Goal: Task Accomplishment & Management: Manage account settings

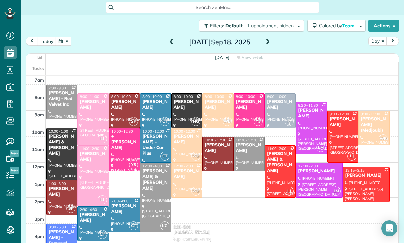
scroll to position [3, 3]
click at [62, 42] on button "button" at bounding box center [63, 41] width 15 height 9
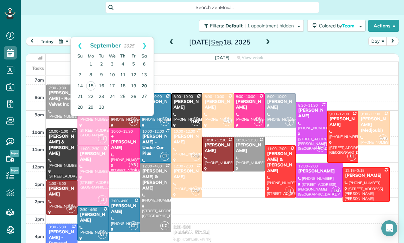
click at [148, 85] on link "20" at bounding box center [144, 86] width 11 height 11
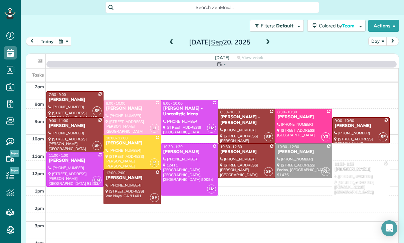
scroll to position [52, 0]
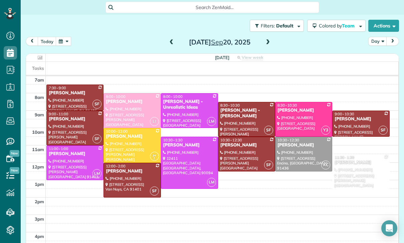
click at [172, 42] on span at bounding box center [171, 42] width 7 height 6
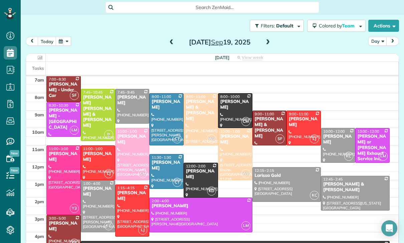
click at [171, 38] on span at bounding box center [171, 42] width 7 height 10
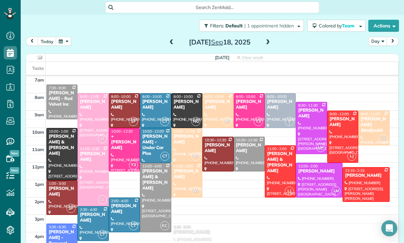
click at [245, 149] on div at bounding box center [249, 154] width 30 height 34
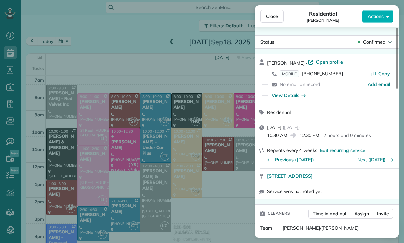
click at [217, 199] on div "Close Residential Max Frieser Actions Status Confirmed Max Frieser · Open profi…" at bounding box center [202, 121] width 404 height 243
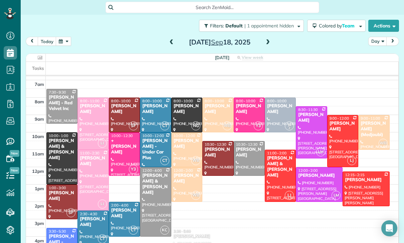
scroll to position [52, 0]
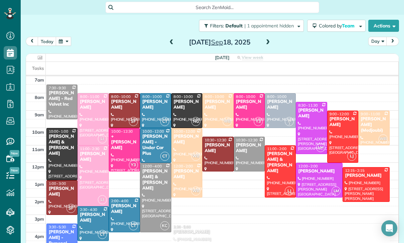
click at [64, 44] on button "button" at bounding box center [63, 41] width 15 height 9
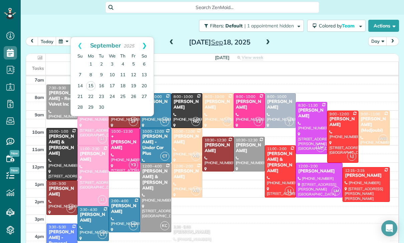
click at [149, 46] on link "Next" at bounding box center [144, 45] width 18 height 17
click at [90, 72] on link "6" at bounding box center [90, 75] width 11 height 11
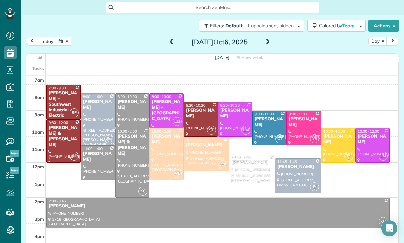
click at [61, 44] on button "button" at bounding box center [63, 41] width 15 height 9
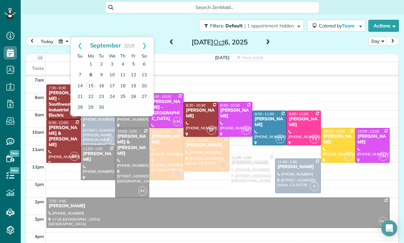
click at [89, 74] on link "8" at bounding box center [90, 75] width 11 height 11
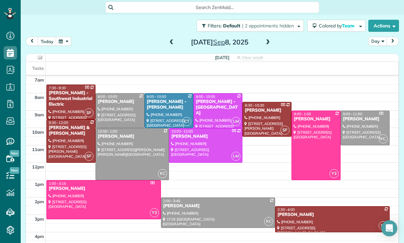
click at [59, 45] on button "button" at bounding box center [63, 41] width 15 height 9
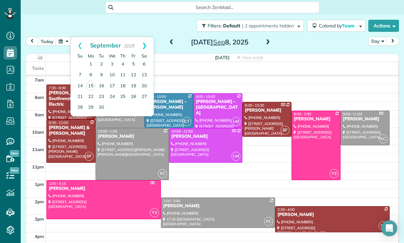
click at [147, 45] on link "Next" at bounding box center [144, 45] width 18 height 17
click at [79, 41] on link "Prev" at bounding box center [80, 45] width 18 height 17
click at [94, 108] on link "29" at bounding box center [90, 107] width 11 height 11
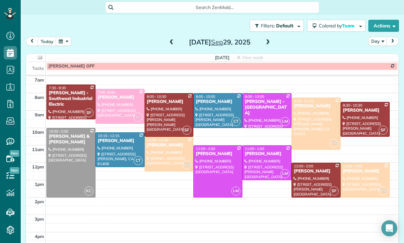
click at [67, 45] on button "button" at bounding box center [63, 41] width 15 height 9
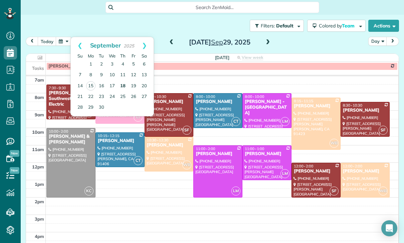
click at [122, 86] on link "18" at bounding box center [122, 86] width 11 height 11
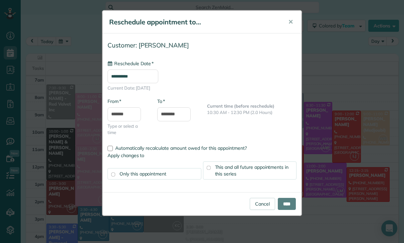
click at [128, 75] on input "**********" at bounding box center [132, 76] width 51 height 14
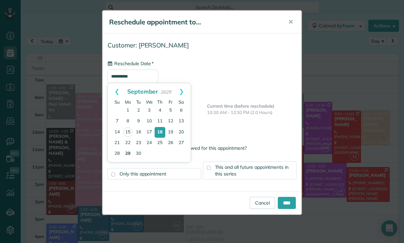
click at [127, 154] on link "29" at bounding box center [127, 153] width 11 height 11
type input "**********"
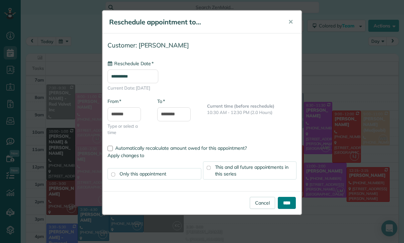
click at [287, 202] on input "****" at bounding box center [287, 203] width 18 height 12
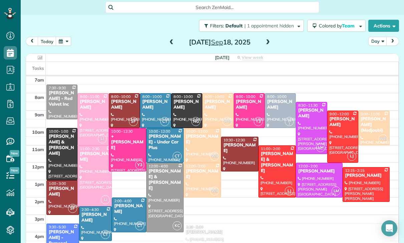
click at [62, 38] on button "button" at bounding box center [63, 41] width 15 height 9
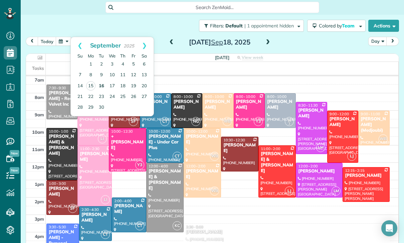
click at [101, 84] on link "16" at bounding box center [101, 86] width 11 height 11
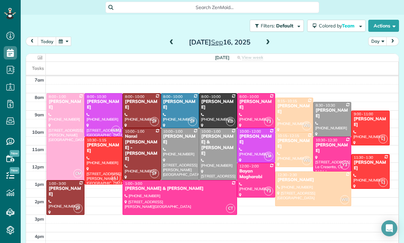
click at [181, 146] on div at bounding box center [179, 153] width 37 height 51
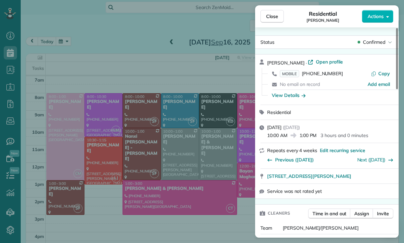
click at [63, 42] on div "Close Residential Mykell Bates Actions Status Confirmed Mykell Bates · Open pro…" at bounding box center [202, 121] width 404 height 243
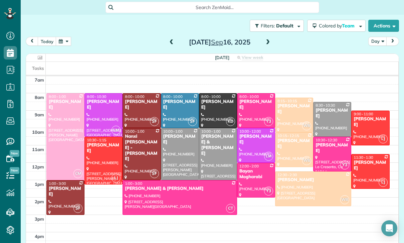
click at [64, 42] on button "button" at bounding box center [63, 41] width 15 height 9
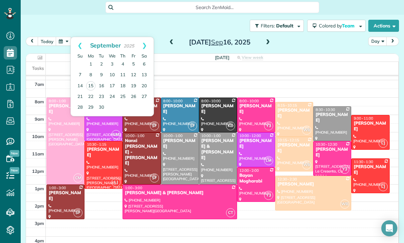
scroll to position [52, 0]
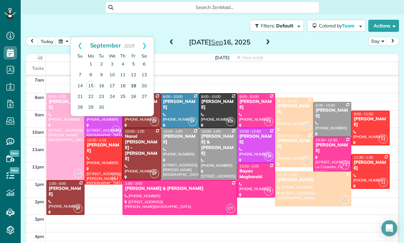
click at [136, 84] on link "19" at bounding box center [133, 86] width 11 height 11
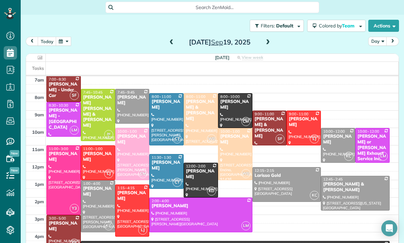
click at [333, 145] on div at bounding box center [338, 145] width 34 height 34
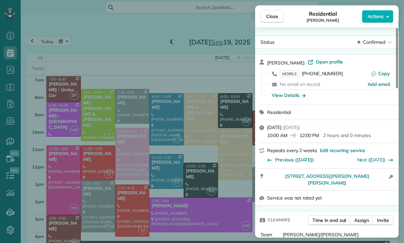
click at [214, 161] on div "Close Residential Elyce Walkerman Actions Status Confirmed Elyce Walkerman · Op…" at bounding box center [202, 121] width 404 height 243
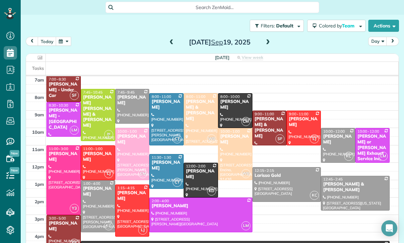
click at [275, 185] on div at bounding box center [287, 184] width 68 height 34
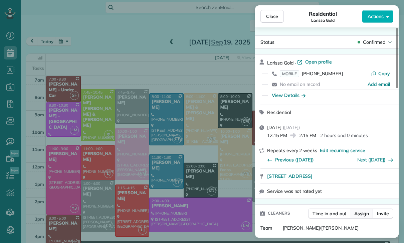
click at [356, 212] on span "Assign" at bounding box center [361, 213] width 15 height 7
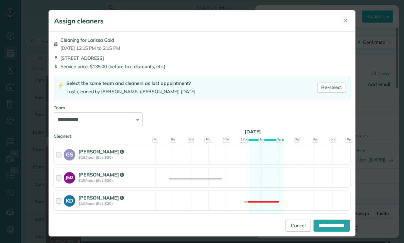
click at [348, 23] on button "✕" at bounding box center [345, 20] width 9 height 9
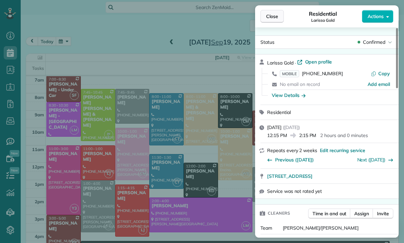
click at [269, 19] on span "Close" at bounding box center [272, 16] width 12 height 7
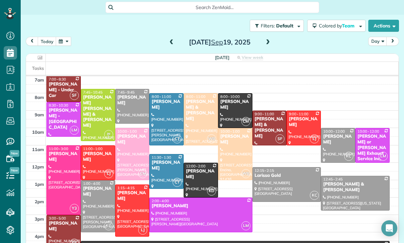
click at [98, 207] on div at bounding box center [98, 205] width 34 height 51
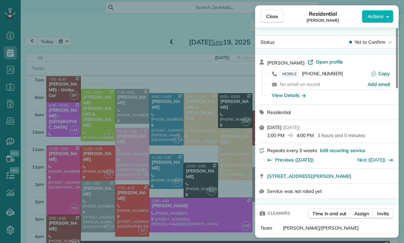
click at [208, 199] on div "Close Residential Heather Boren Actions Status Yet to Confirm Heather Boren · O…" at bounding box center [202, 121] width 404 height 243
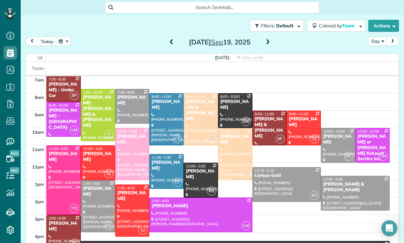
click at [345, 187] on div "Gary & Lindsey Gevorkian" at bounding box center [355, 186] width 65 height 11
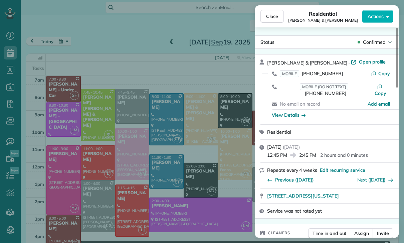
click at [208, 214] on div "Close Residential Gary & Lindsey Gevorkian Actions Status Confirmed Gary & Lind…" at bounding box center [202, 121] width 404 height 243
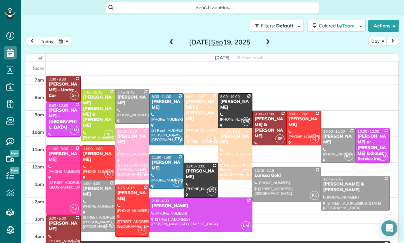
click at [279, 180] on div at bounding box center [287, 184] width 68 height 34
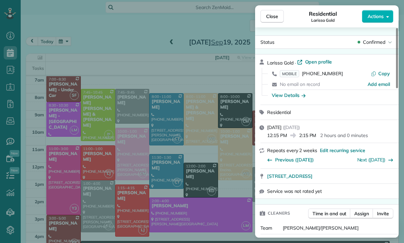
click at [210, 203] on div "Close Residential Larissa Gold Actions Status Confirmed Larissa Gold · Open pro…" at bounding box center [202, 121] width 404 height 243
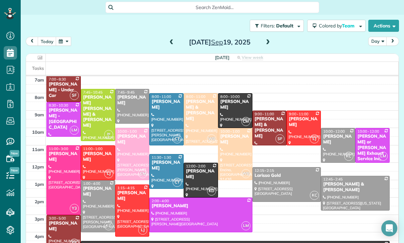
click at [329, 144] on div "Elyce Walkerman" at bounding box center [338, 139] width 30 height 11
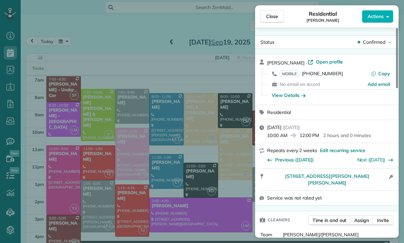
click at [210, 197] on div "Close Residential Elyce Walkerman Actions Status Confirmed Elyce Walkerman · Op…" at bounding box center [202, 121] width 404 height 243
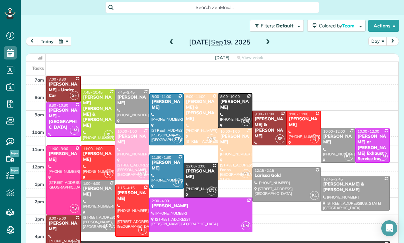
click at [174, 42] on span at bounding box center [171, 42] width 7 height 6
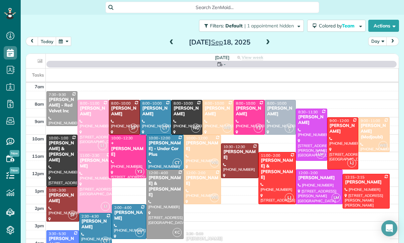
scroll to position [52, 0]
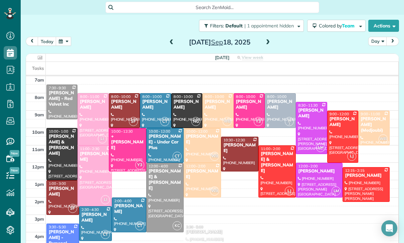
click at [270, 43] on span at bounding box center [267, 42] width 7 height 6
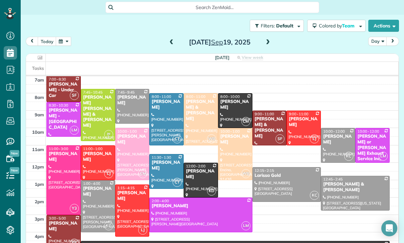
click at [61, 41] on button "button" at bounding box center [63, 41] width 15 height 9
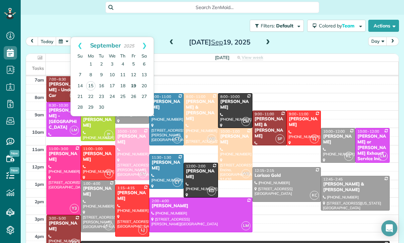
click at [133, 86] on link "19" at bounding box center [133, 86] width 11 height 11
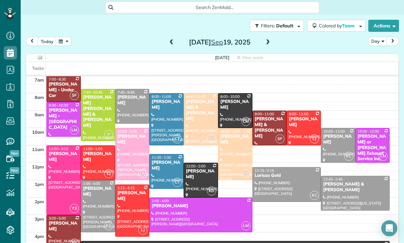
click at [65, 45] on button "button" at bounding box center [63, 41] width 15 height 9
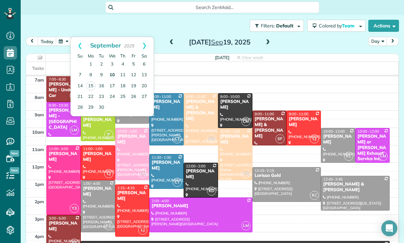
click at [113, 73] on link "10" at bounding box center [112, 75] width 11 height 11
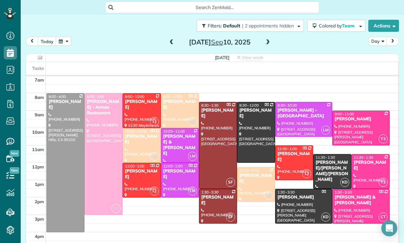
click at [103, 160] on div at bounding box center [103, 153] width 37 height 121
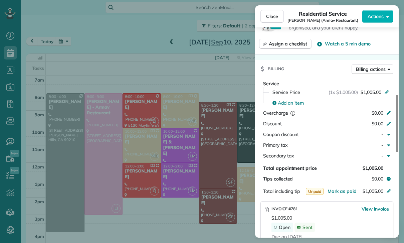
scroll to position [289, 0]
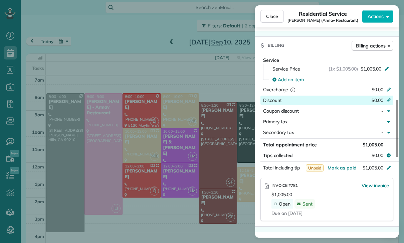
click at [386, 98] on icon at bounding box center [388, 99] width 5 height 5
type input "**"
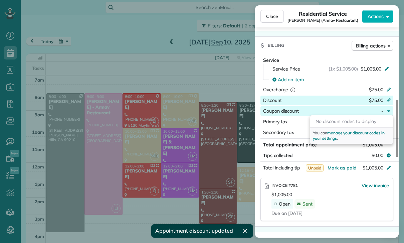
click at [360, 212] on div "Due on Oct 08" at bounding box center [329, 213] width 117 height 7
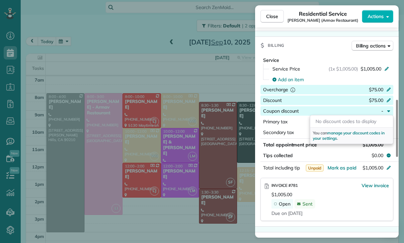
click at [386, 85] on div "Overcharge $75.00" at bounding box center [326, 89] width 133 height 9
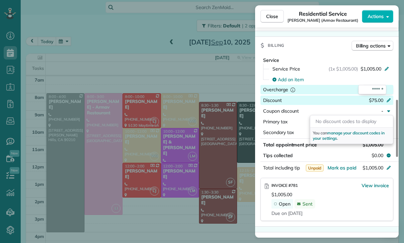
click at [384, 87] on input "******" at bounding box center [372, 89] width 28 height 9
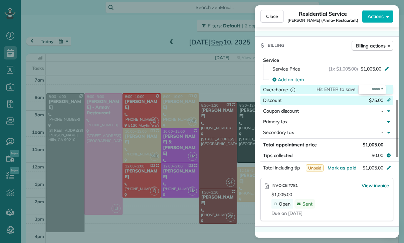
click at [379, 88] on input "******" at bounding box center [372, 89] width 28 height 9
click at [378, 87] on input "******" at bounding box center [372, 89] width 28 height 9
type input "*"
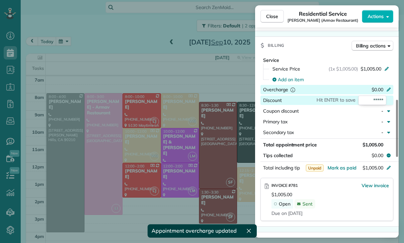
click at [357, 210] on div "Due on Oct 08" at bounding box center [329, 213] width 117 height 7
click at [371, 186] on span "View invoice" at bounding box center [374, 185] width 27 height 7
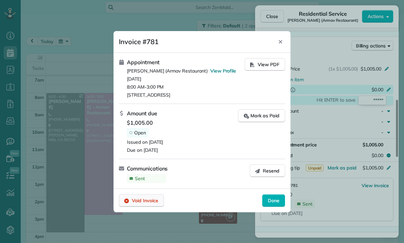
click at [144, 202] on span "Void Invoice" at bounding box center [145, 200] width 26 height 7
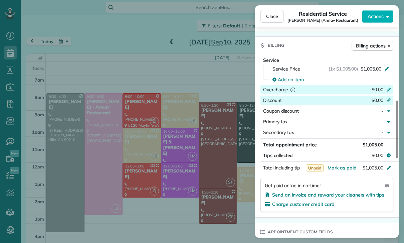
click at [389, 100] on icon at bounding box center [388, 100] width 4 height 4
type input "**"
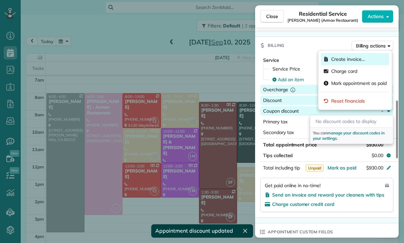
click at [355, 55] on div "Create invoice…" at bounding box center [355, 59] width 68 height 12
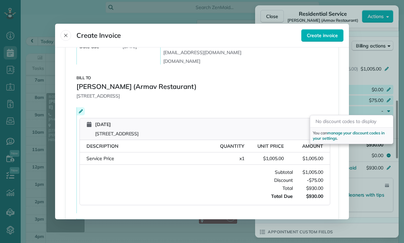
scroll to position [84, 0]
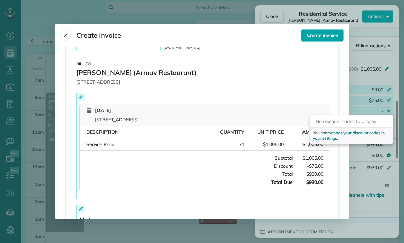
click at [320, 32] on span "Create invoice" at bounding box center [322, 35] width 31 height 7
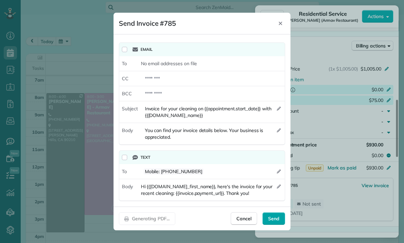
click at [275, 222] on span "Send" at bounding box center [273, 218] width 11 height 7
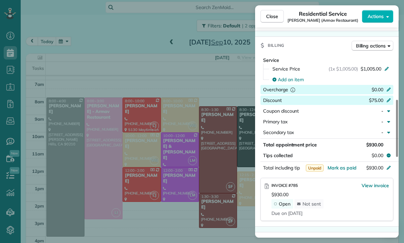
scroll to position [52, 0]
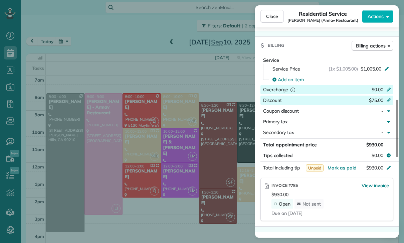
click at [211, 192] on div "Close Residential Service Kim Kedeshian (Armav Restaurant) Actions Status Confi…" at bounding box center [202, 121] width 404 height 243
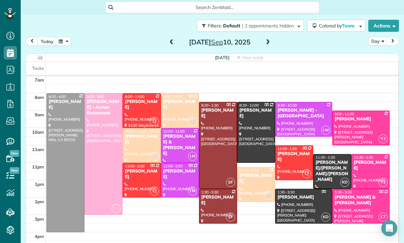
click at [67, 41] on button "button" at bounding box center [63, 41] width 15 height 9
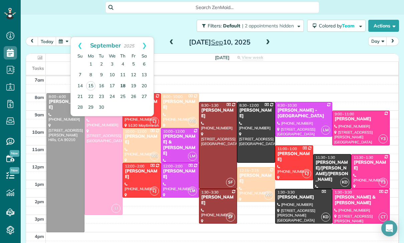
click at [122, 84] on link "18" at bounding box center [122, 86] width 11 height 11
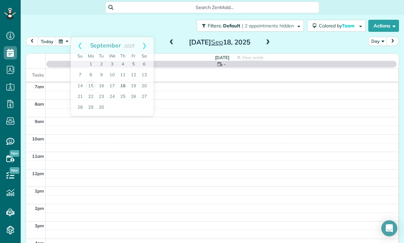
scroll to position [52, 0]
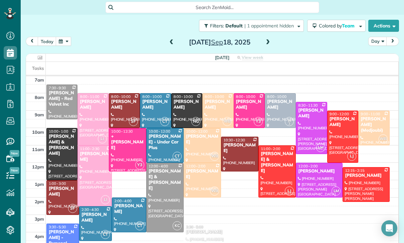
click at [153, 110] on div "Stephanie Blair Thompson" at bounding box center [155, 104] width 27 height 11
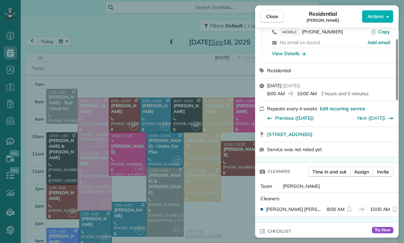
scroll to position [52, 0]
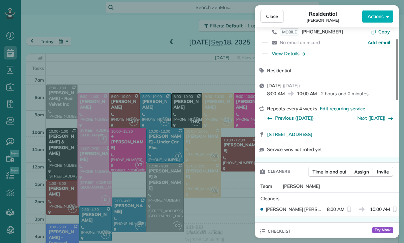
click at [184, 130] on div "Close Residential Stephanie Blair Thompson Actions Status Confirmed Stephanie B…" at bounding box center [202, 121] width 404 height 243
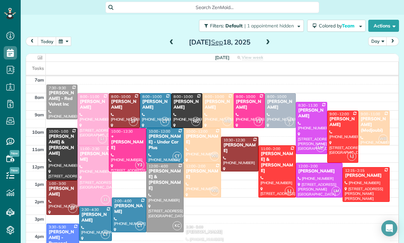
click at [62, 40] on button "button" at bounding box center [63, 41] width 15 height 9
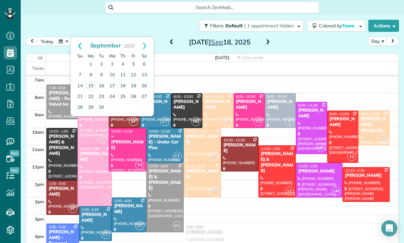
click at [74, 45] on link "Prev" at bounding box center [80, 45] width 18 height 17
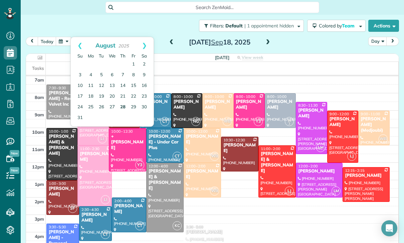
click at [124, 107] on link "28" at bounding box center [122, 107] width 11 height 11
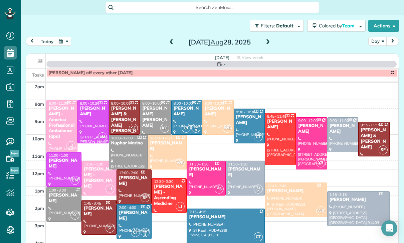
scroll to position [52, 0]
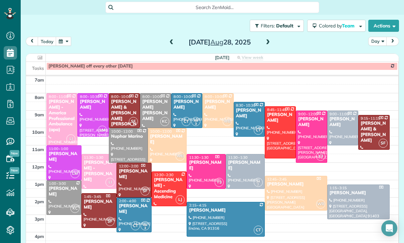
click at [268, 45] on span at bounding box center [267, 42] width 7 height 10
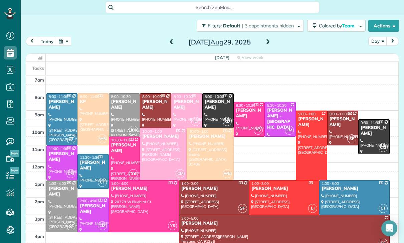
click at [63, 41] on button "button" at bounding box center [63, 41] width 15 height 9
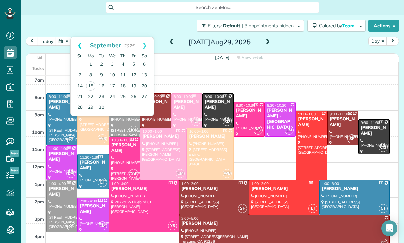
click at [78, 44] on link "Prev" at bounding box center [80, 45] width 18 height 17
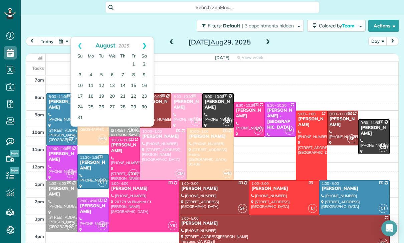
click at [146, 47] on link "Next" at bounding box center [144, 45] width 18 height 17
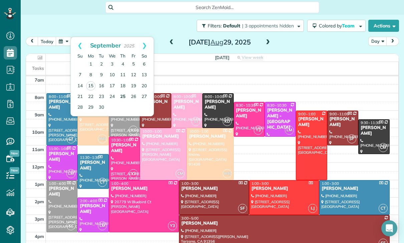
click at [123, 96] on link "25" at bounding box center [122, 96] width 11 height 11
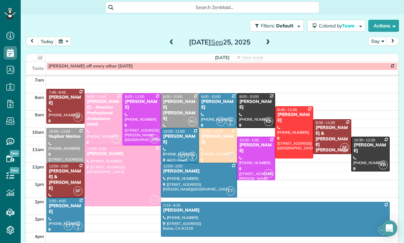
click at [61, 43] on button "button" at bounding box center [63, 41] width 15 height 9
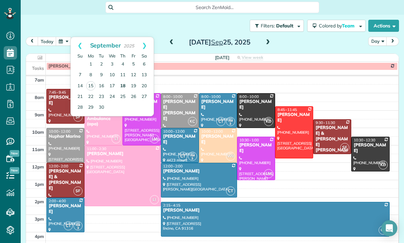
click at [121, 86] on link "18" at bounding box center [122, 86] width 11 height 11
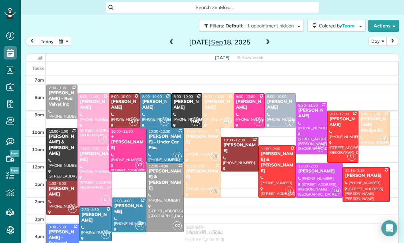
click at [62, 42] on button "button" at bounding box center [63, 41] width 15 height 9
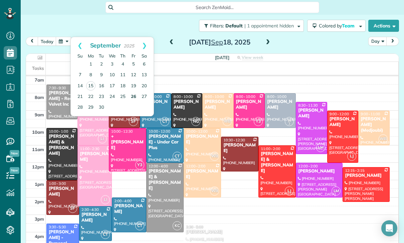
click at [134, 93] on link "26" at bounding box center [133, 96] width 11 height 11
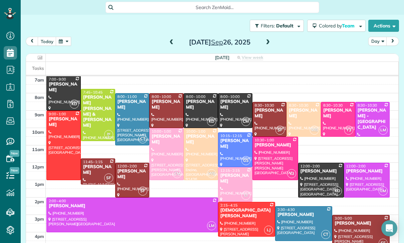
scroll to position [48, 0]
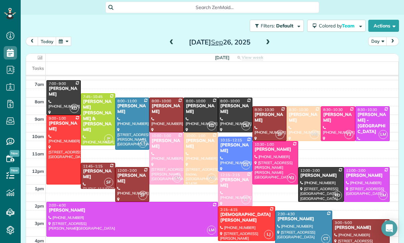
click at [66, 44] on button "button" at bounding box center [63, 41] width 15 height 9
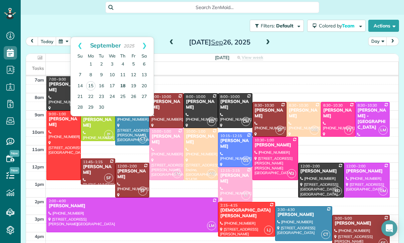
click at [125, 84] on link "18" at bounding box center [122, 86] width 11 height 11
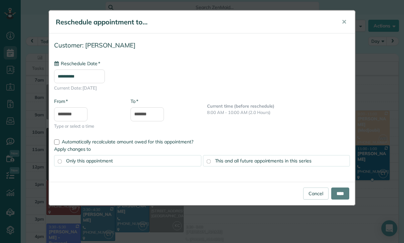
click at [86, 75] on input "**********" at bounding box center [79, 76] width 51 height 14
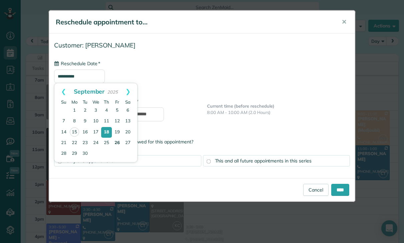
click at [118, 143] on link "26" at bounding box center [117, 143] width 11 height 11
type input "**********"
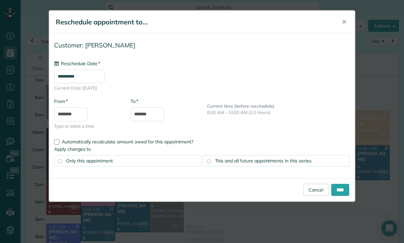
click at [255, 163] on span "This and all future appointments in this series" at bounding box center [263, 161] width 96 height 6
click at [344, 191] on input "****" at bounding box center [340, 190] width 18 height 12
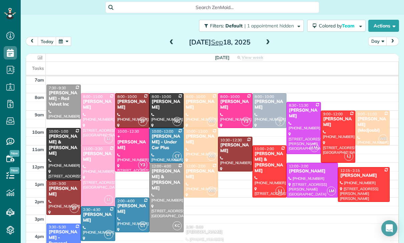
click at [65, 40] on button "button" at bounding box center [63, 41] width 15 height 9
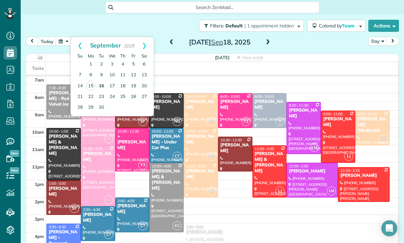
click at [101, 85] on link "16" at bounding box center [101, 86] width 11 height 11
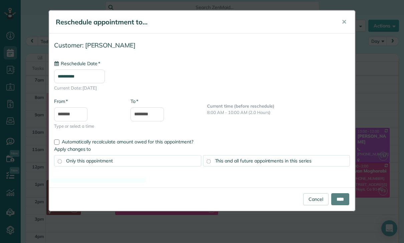
click at [84, 77] on input "**********" at bounding box center [79, 76] width 51 height 14
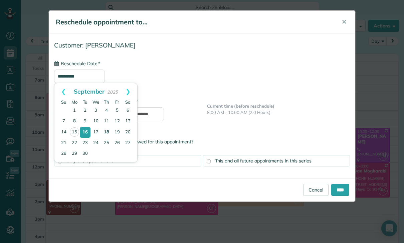
click at [109, 132] on link "18" at bounding box center [106, 132] width 11 height 11
type input "**********"
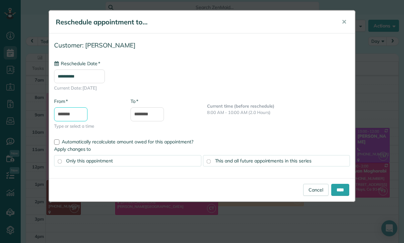
click at [66, 116] on input "*******" at bounding box center [70, 114] width 33 height 14
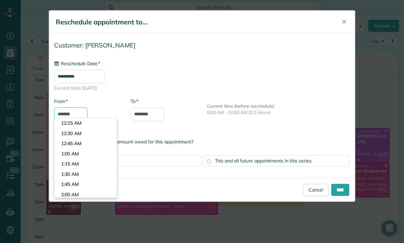
scroll to position [310, 0]
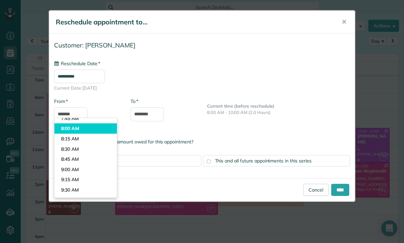
click at [76, 125] on body "Dashboard Scheduling Calendar View List View Dispatch View - Weekly scheduling …" at bounding box center [202, 121] width 404 height 243
type input "*******"
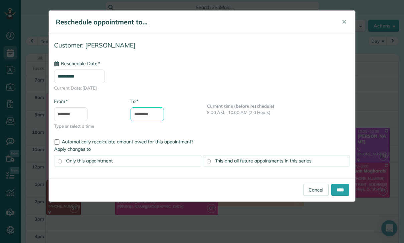
click at [154, 115] on input "********" at bounding box center [147, 114] width 33 height 14
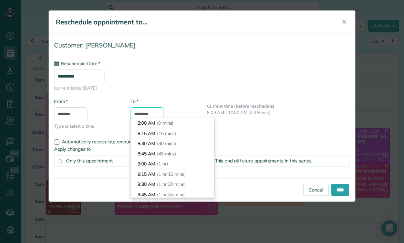
scroll to position [80, 0]
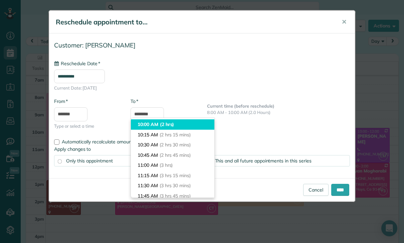
click at [167, 123] on span "(2 hrs)" at bounding box center [167, 124] width 14 height 6
type input "********"
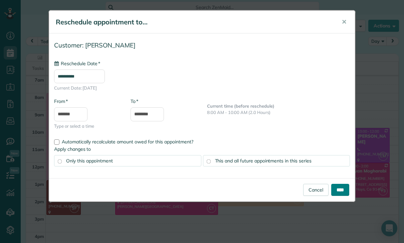
click at [341, 188] on input "****" at bounding box center [340, 190] width 18 height 12
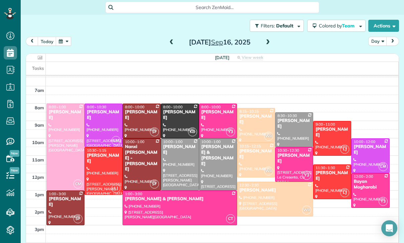
scroll to position [52, 0]
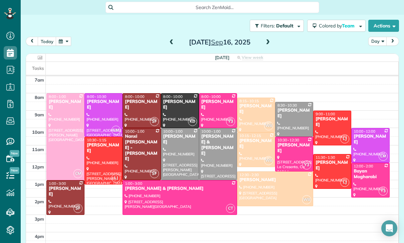
click at [66, 40] on button "button" at bounding box center [63, 41] width 15 height 9
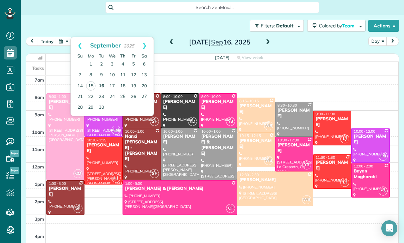
click at [101, 87] on link "16" at bounding box center [101, 86] width 11 height 11
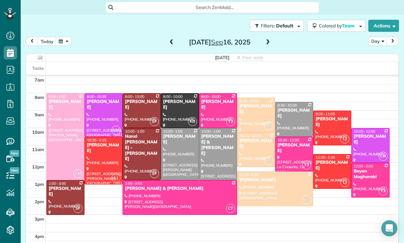
click at [174, 42] on span at bounding box center [171, 42] width 7 height 6
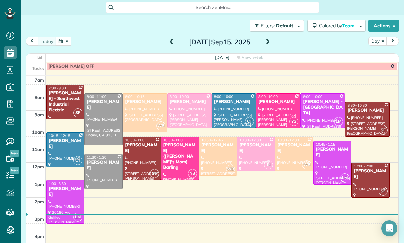
click at [218, 156] on div at bounding box center [217, 156] width 37 height 38
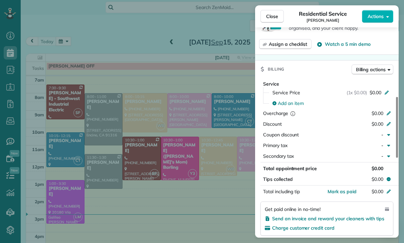
scroll to position [297, 0]
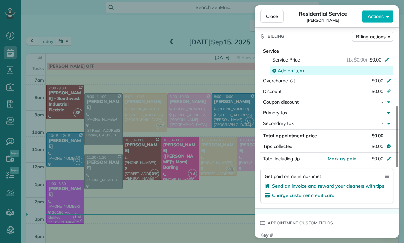
click at [283, 67] on span "Add an item" at bounding box center [291, 70] width 26 height 7
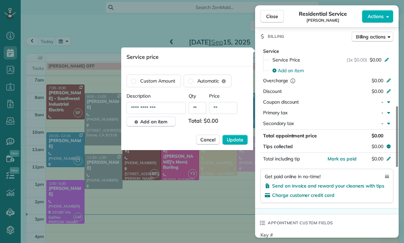
click at [224, 112] on input "**" at bounding box center [223, 108] width 28 height 12
type input "****"
click at [233, 141] on span "Update" at bounding box center [235, 139] width 17 height 7
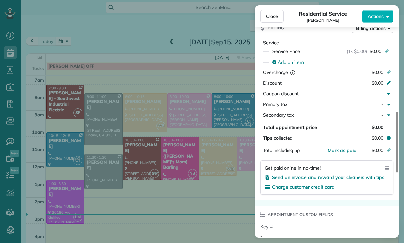
scroll to position [300, 0]
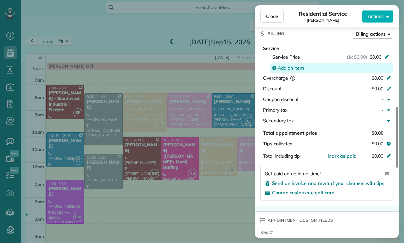
click at [295, 68] on span "Add an item" at bounding box center [291, 67] width 26 height 7
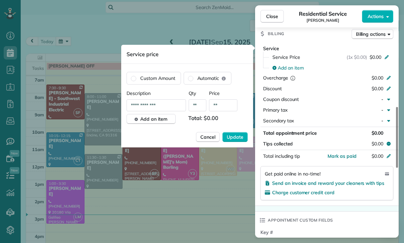
click at [226, 108] on input "**" at bounding box center [223, 105] width 28 height 12
type input "****"
click at [229, 136] on span "Update" at bounding box center [235, 137] width 17 height 7
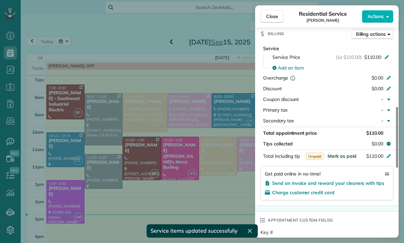
click at [345, 153] on span "Mark as paid" at bounding box center [341, 156] width 29 height 6
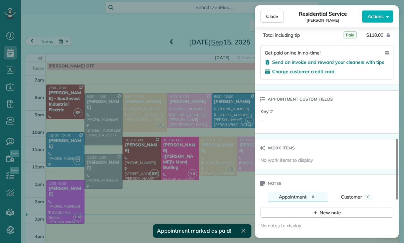
scroll to position [460, 0]
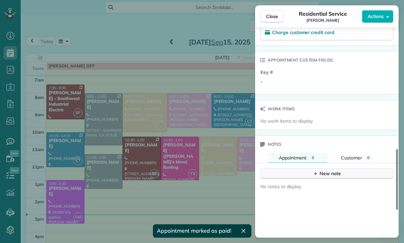
click at [318, 176] on div "New note" at bounding box center [327, 173] width 28 height 7
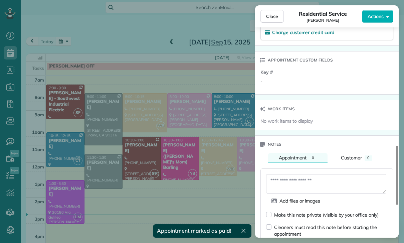
click at [293, 182] on textarea at bounding box center [326, 183] width 120 height 19
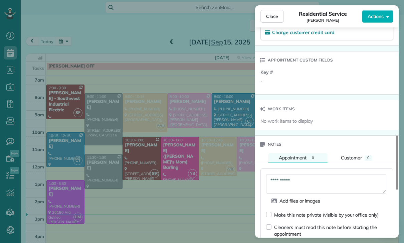
click at [278, 180] on textarea "**********" at bounding box center [326, 183] width 120 height 19
click at [277, 179] on textarea "**********" at bounding box center [326, 183] width 120 height 19
click at [273, 180] on textarea "**********" at bounding box center [326, 183] width 120 height 19
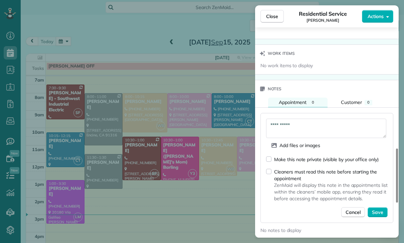
scroll to position [515, 0]
type textarea "**********"
click at [377, 210] on span "Save" at bounding box center [377, 211] width 11 height 7
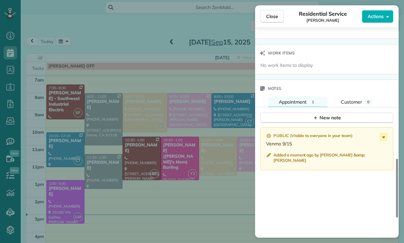
click at [245, 194] on div "Close Residential Service Evan Pine Actions Status Confirmed Evan Pine · Open p…" at bounding box center [202, 121] width 404 height 243
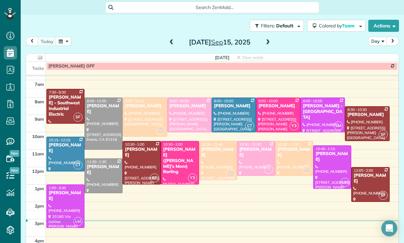
scroll to position [52, 0]
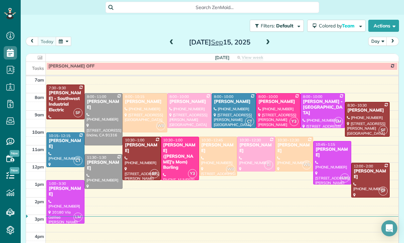
click at [265, 39] on span at bounding box center [267, 42] width 7 height 6
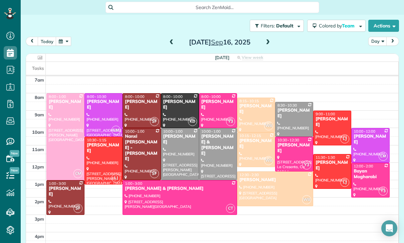
click at [325, 131] on div at bounding box center [331, 128] width 37 height 34
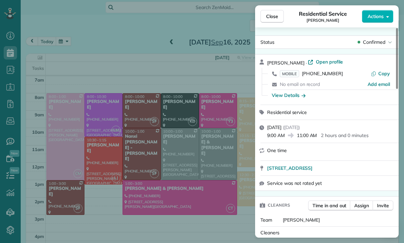
click at [204, 184] on div "Close Residential Service Adam Smith Actions Status Confirmed Adam Smith · Open…" at bounding box center [202, 121] width 404 height 243
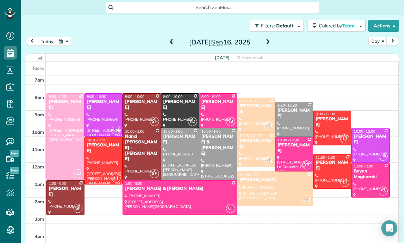
click at [330, 168] on div at bounding box center [331, 171] width 37 height 34
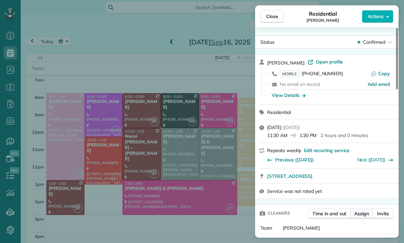
click at [362, 214] on span "Assign" at bounding box center [361, 213] width 15 height 7
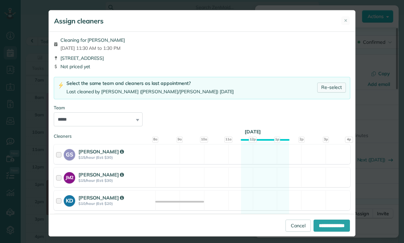
click at [331, 88] on link "Re-select" at bounding box center [331, 87] width 29 height 10
select select "**"
click at [321, 231] on input "**********" at bounding box center [331, 225] width 36 height 12
type input "**********"
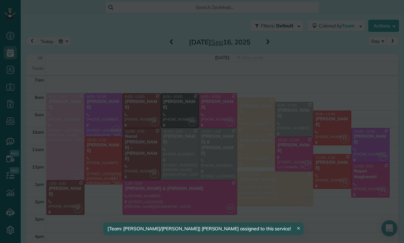
scroll to position [52, 0]
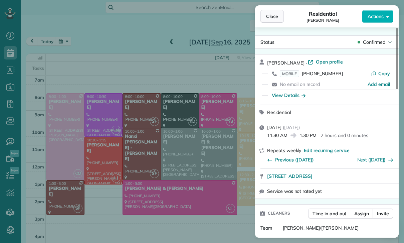
click at [265, 16] on button "Close" at bounding box center [271, 16] width 23 height 13
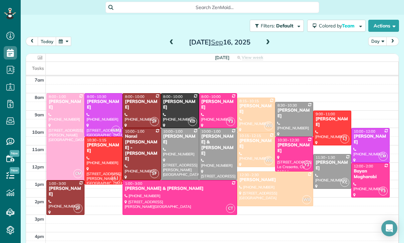
scroll to position [52, 0]
click at [183, 149] on div at bounding box center [179, 153] width 37 height 51
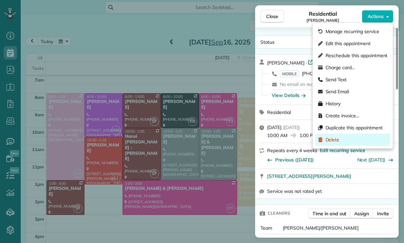
click at [335, 139] on span "Delete" at bounding box center [332, 139] width 14 height 7
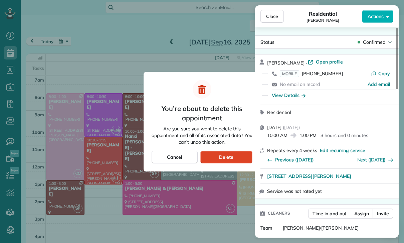
click at [234, 156] on div "Delete" at bounding box center [226, 157] width 52 height 13
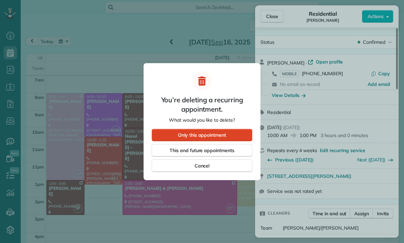
click at [231, 134] on div "Only this appointment" at bounding box center [202, 134] width 101 height 13
click at [165, 241] on div at bounding box center [202, 121] width 404 height 243
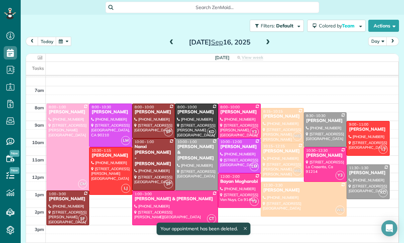
scroll to position [42, 0]
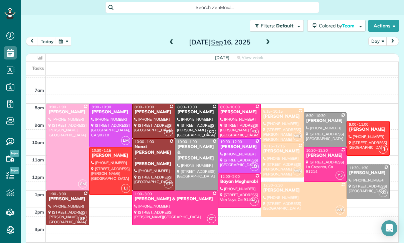
click at [317, 114] on span "8:30 - 10:30" at bounding box center [315, 115] width 19 height 5
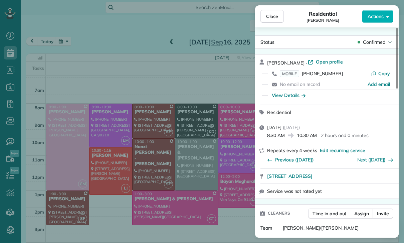
click at [217, 200] on div "Close Residential Brittany Petersen Actions Status Confirmed Brittany Petersen …" at bounding box center [202, 121] width 404 height 243
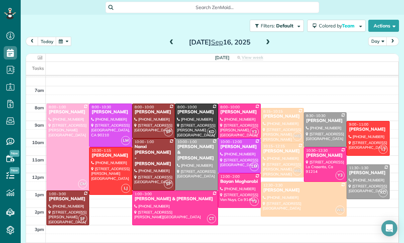
scroll to position [42, 0]
click at [68, 40] on button "button" at bounding box center [63, 41] width 15 height 9
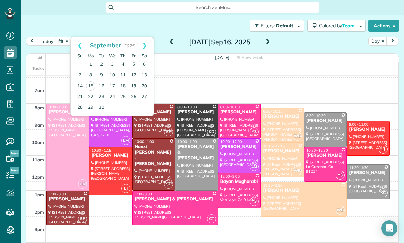
click at [135, 85] on link "19" at bounding box center [133, 86] width 11 height 11
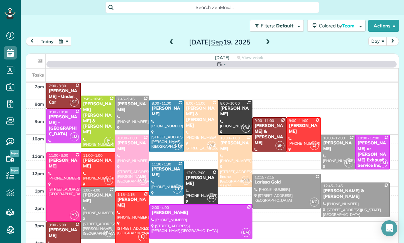
scroll to position [52, 0]
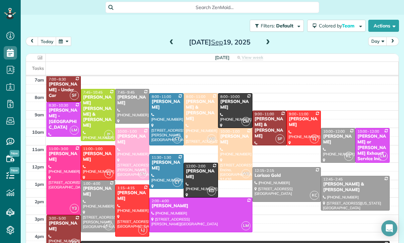
click at [330, 147] on div at bounding box center [338, 145] width 34 height 34
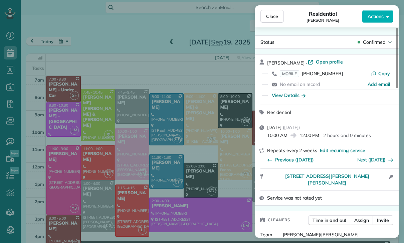
click at [220, 178] on div "Close Residential Elyce Walkerman Actions Status Confirmed Elyce Walkerman · Op…" at bounding box center [202, 121] width 404 height 243
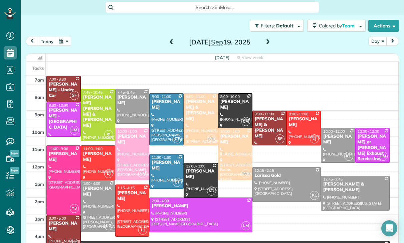
click at [127, 102] on div "Varsha Uthappa" at bounding box center [132, 99] width 30 height 11
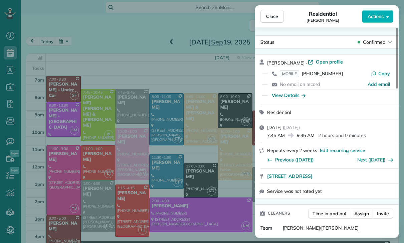
click at [214, 193] on div "Close Residential Varsha Uthappa Actions Status Confirmed Varsha Uthappa · Open…" at bounding box center [202, 121] width 404 height 243
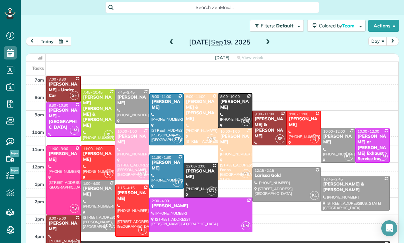
scroll to position [52, 0]
click at [66, 45] on button "button" at bounding box center [63, 41] width 15 height 9
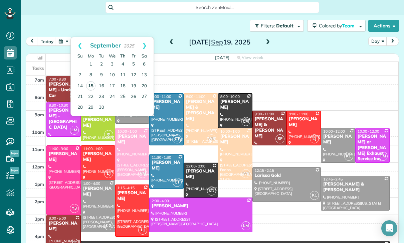
click at [89, 86] on link "15" at bounding box center [90, 85] width 9 height 9
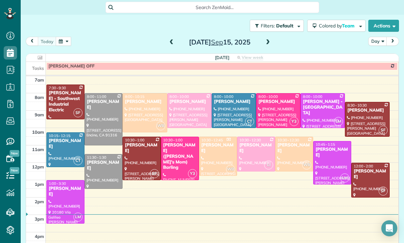
click at [63, 151] on div at bounding box center [65, 150] width 37 height 34
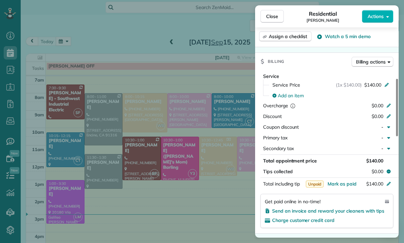
scroll to position [289, 0]
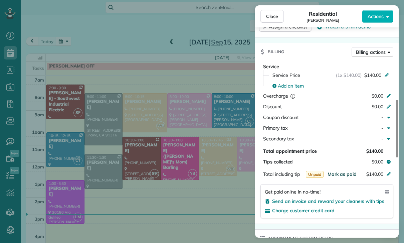
click at [340, 174] on span "Mark as paid" at bounding box center [341, 174] width 29 height 6
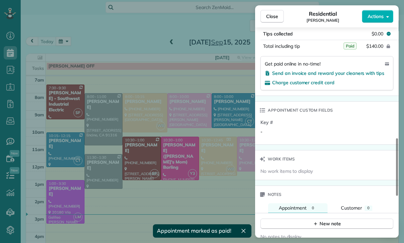
scroll to position [464, 0]
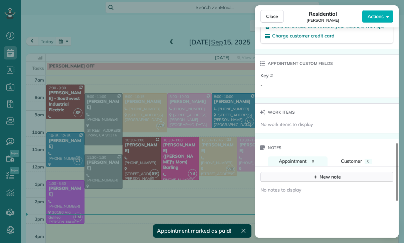
click at [329, 176] on div "New note" at bounding box center [327, 176] width 28 height 7
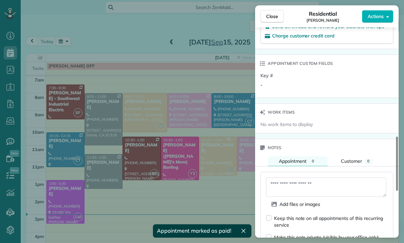
click at [307, 187] on textarea at bounding box center [326, 186] width 120 height 19
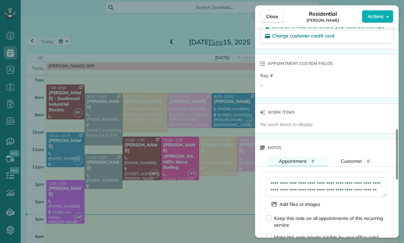
type textarea "**********"
click at [286, 189] on textarea "**********" at bounding box center [326, 186] width 120 height 19
click at [281, 187] on textarea "**********" at bounding box center [326, 186] width 120 height 19
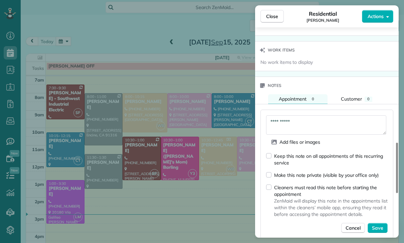
scroll to position [527, 0]
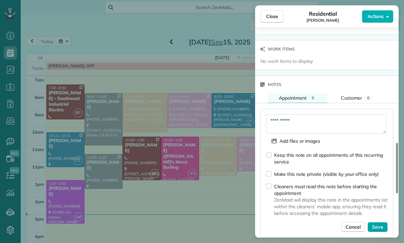
type textarea "**********"
click at [383, 226] on span "Save" at bounding box center [377, 226] width 11 height 7
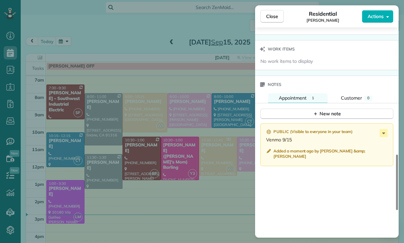
click at [186, 191] on div "Close Residential Ariel Bahner Actions Status Yet to Confirm Ariel Bahner · Ope…" at bounding box center [202, 121] width 404 height 243
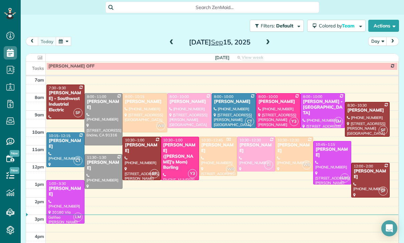
click at [68, 44] on button "button" at bounding box center [63, 41] width 15 height 9
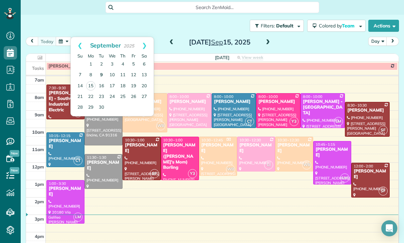
click at [100, 75] on link "9" at bounding box center [101, 75] width 11 height 11
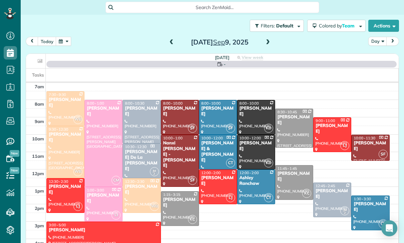
scroll to position [52, 0]
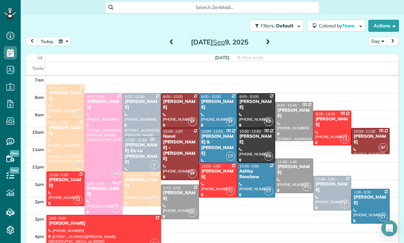
click at [181, 106] on div at bounding box center [179, 110] width 37 height 34
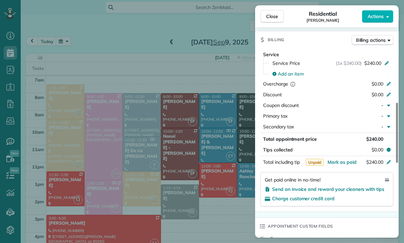
scroll to position [304, 0]
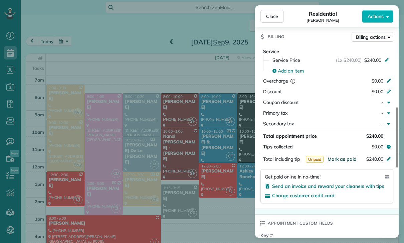
click at [339, 158] on span "Mark as paid" at bounding box center [341, 159] width 29 height 6
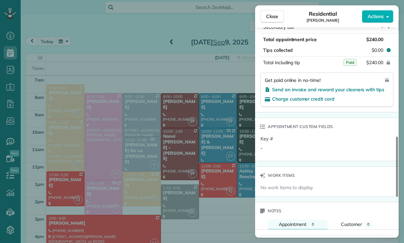
scroll to position [485, 0]
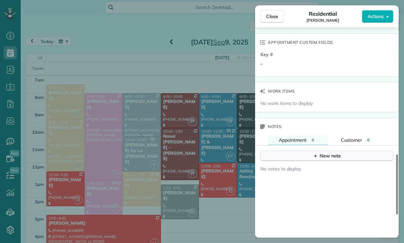
click at [320, 152] on div "New note" at bounding box center [327, 155] width 28 height 7
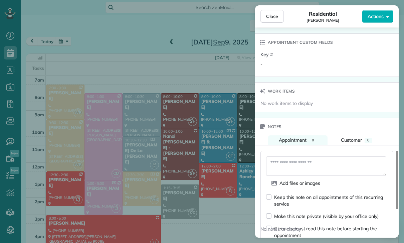
click at [293, 163] on textarea at bounding box center [326, 165] width 120 height 19
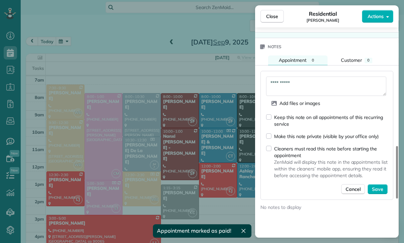
scroll to position [569, 0]
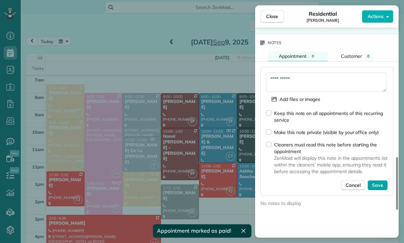
type textarea "**********"
click at [384, 188] on button "Save" at bounding box center [377, 185] width 20 height 10
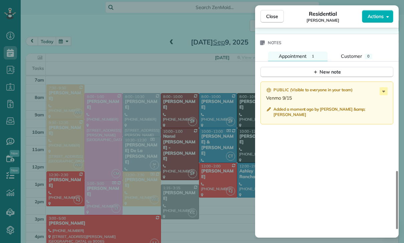
click at [202, 191] on div "Close Residential BJ Carretta Actions Status Confirmed BJ Carretta · Open profi…" at bounding box center [202, 121] width 404 height 243
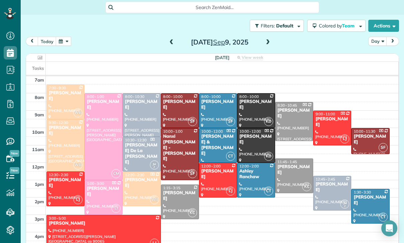
click at [64, 40] on button "button" at bounding box center [63, 41] width 15 height 9
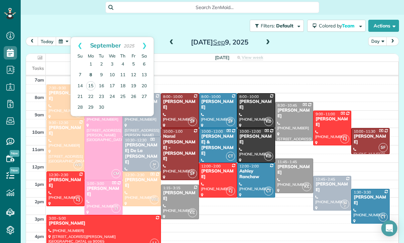
click at [90, 73] on link "8" at bounding box center [90, 75] width 11 height 11
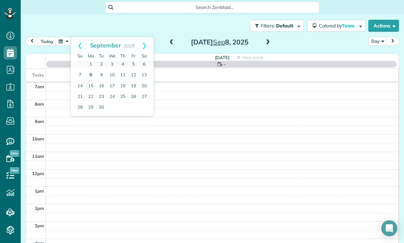
scroll to position [52, 0]
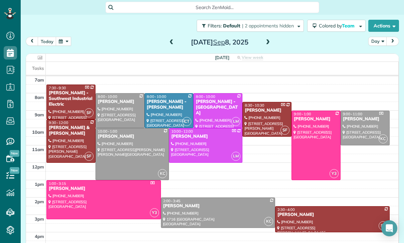
click at [62, 44] on button "button" at bounding box center [63, 41] width 15 height 9
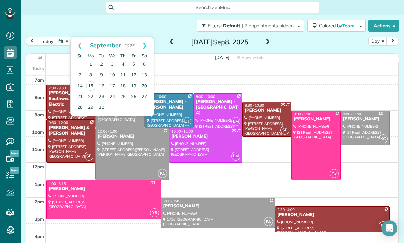
click at [89, 83] on link "15" at bounding box center [90, 85] width 9 height 9
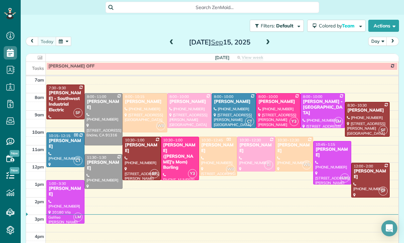
click at [365, 174] on div "Stella Samuel" at bounding box center [370, 173] width 34 height 11
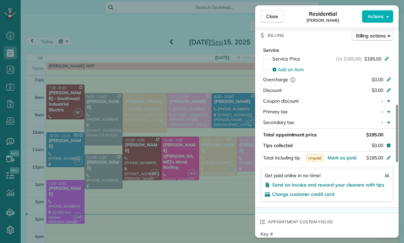
scroll to position [309, 0]
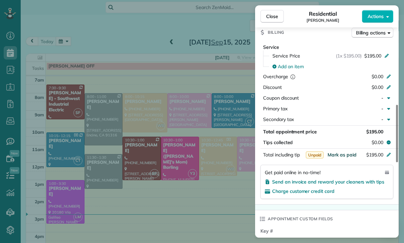
click at [340, 157] on span "Mark as paid" at bounding box center [341, 155] width 29 height 6
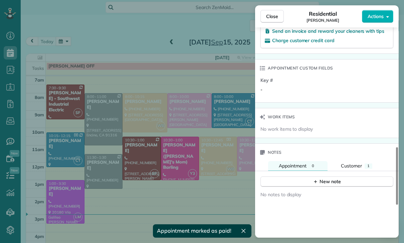
scroll to position [480, 0]
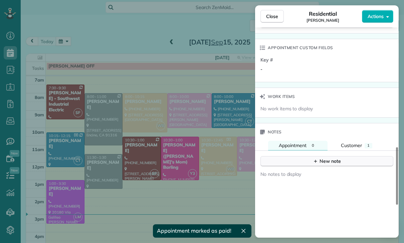
click at [330, 162] on div "New note" at bounding box center [327, 161] width 28 height 7
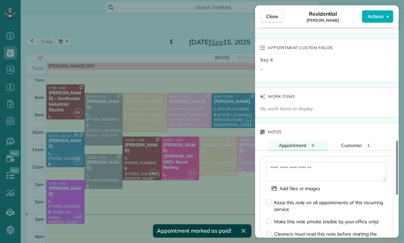
click at [290, 171] on textarea at bounding box center [326, 171] width 120 height 19
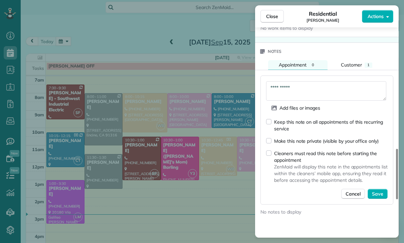
scroll to position [562, 0]
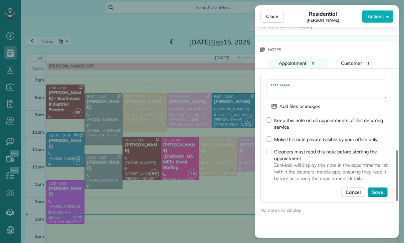
type textarea "**********"
click at [379, 190] on span "Save" at bounding box center [377, 192] width 11 height 7
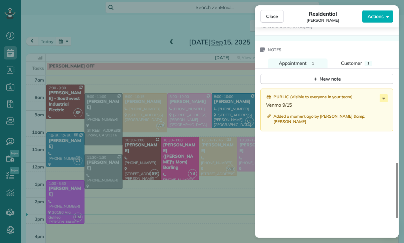
click at [206, 198] on div "Close Residential Stella Samuel Actions Status Yet to Confirm Stella Samuel · O…" at bounding box center [202, 121] width 404 height 243
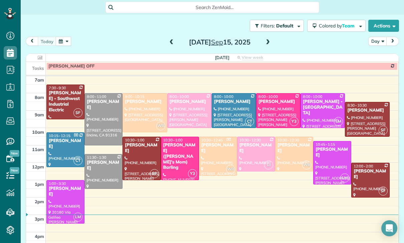
click at [60, 39] on button "button" at bounding box center [63, 41] width 15 height 9
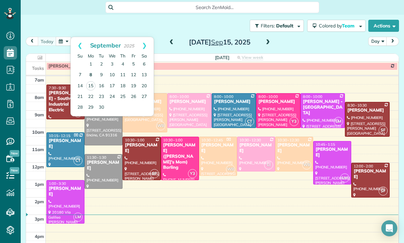
click at [91, 76] on link "8" at bounding box center [90, 75] width 11 height 11
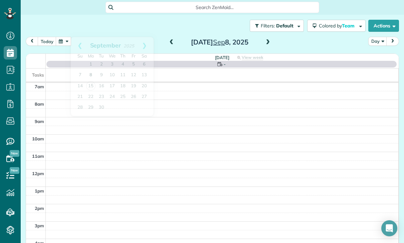
scroll to position [52, 0]
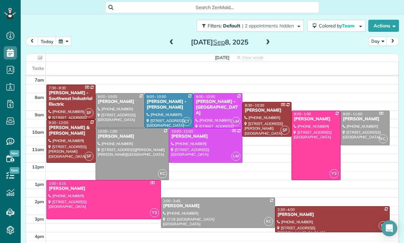
click at [158, 108] on div "Jack Palaski - John W. Palaski" at bounding box center [169, 104] width 45 height 11
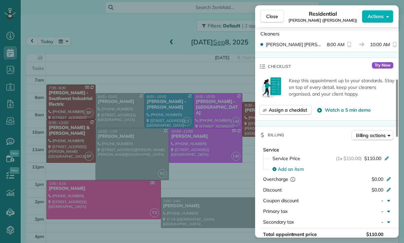
scroll to position [218, 0]
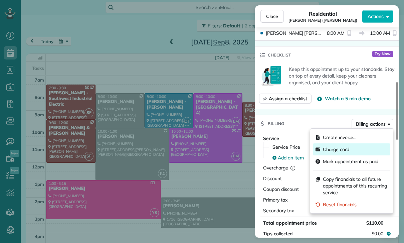
click at [339, 149] on span "Charge card" at bounding box center [336, 149] width 26 height 7
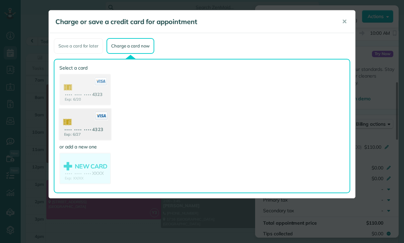
click at [84, 130] on use at bounding box center [84, 125] width 51 height 32
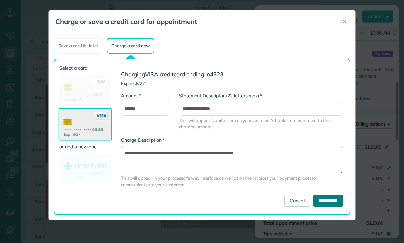
click at [327, 204] on input "**********" at bounding box center [328, 200] width 30 height 12
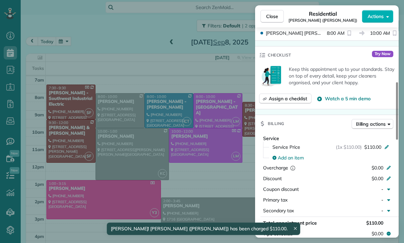
click at [217, 193] on div "Close Residential Jack Palaski (John W. Palaski) Actions Status Yet to Confirm …" at bounding box center [202, 121] width 404 height 243
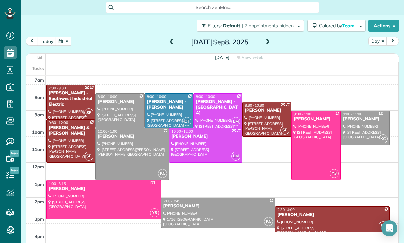
click at [267, 41] on span at bounding box center [267, 42] width 7 height 6
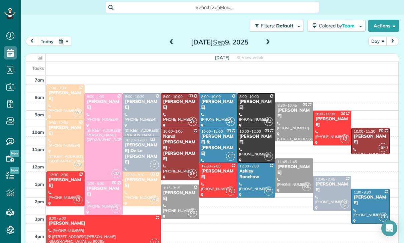
scroll to position [1, 0]
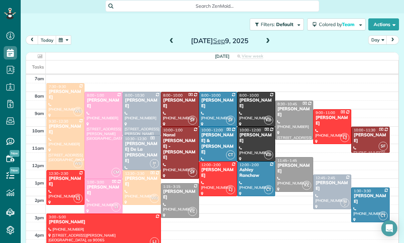
click at [63, 42] on button "button" at bounding box center [63, 39] width 15 height 9
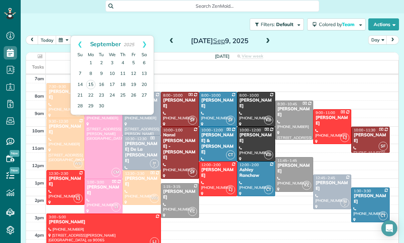
click at [292, 44] on div "today Day Tuesday Sep 9, 2025" at bounding box center [212, 41] width 373 height 12
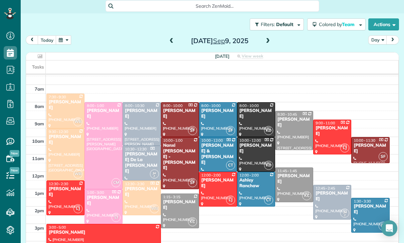
scroll to position [42, 0]
click at [267, 38] on span at bounding box center [267, 41] width 7 height 6
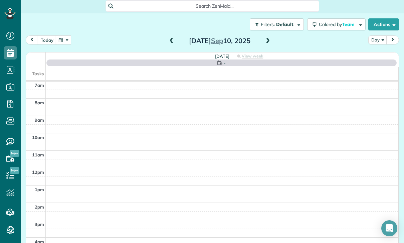
scroll to position [52, 0]
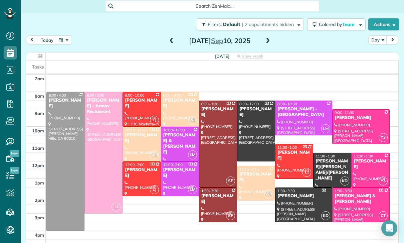
click at [360, 118] on div "Nanci Stellino" at bounding box center [360, 118] width 53 height 6
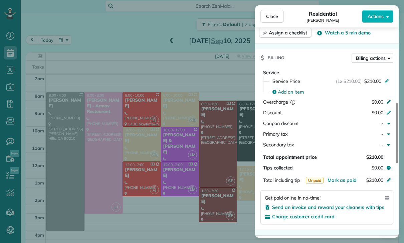
scroll to position [288, 0]
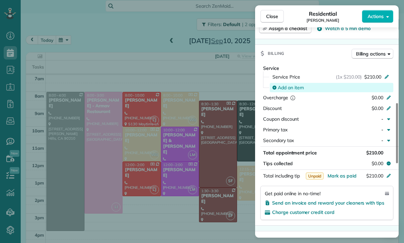
click at [287, 90] on span "Add an item" at bounding box center [291, 87] width 26 height 7
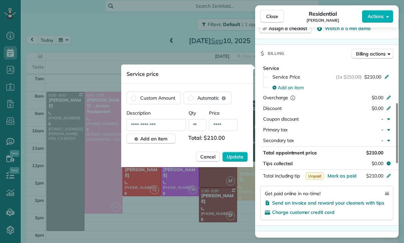
click at [230, 125] on input "****" at bounding box center [223, 125] width 28 height 12
type input "****"
click at [233, 156] on span "Update" at bounding box center [235, 156] width 17 height 7
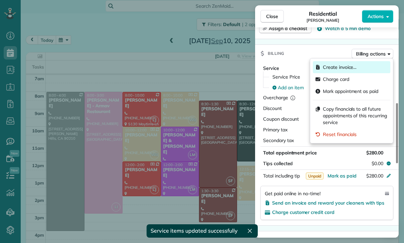
click at [339, 66] on span "Create invoice…" at bounding box center [340, 67] width 34 height 7
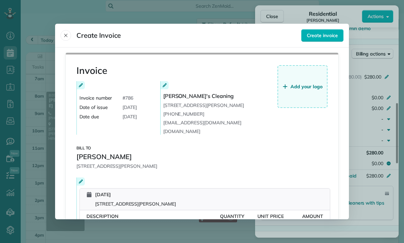
scroll to position [57, 0]
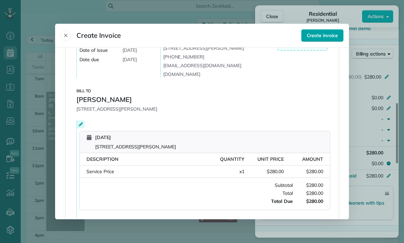
click at [320, 32] on span "Create invoice" at bounding box center [322, 35] width 31 height 7
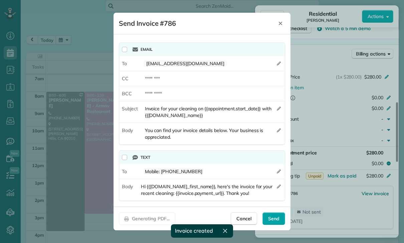
click at [274, 220] on span "Send" at bounding box center [273, 218] width 11 height 7
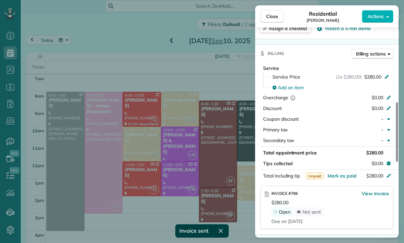
click at [230, 186] on div "Close Residential Nanci Stellino Actions Status Confirmed Nanci Stellino · Open…" at bounding box center [202, 121] width 404 height 243
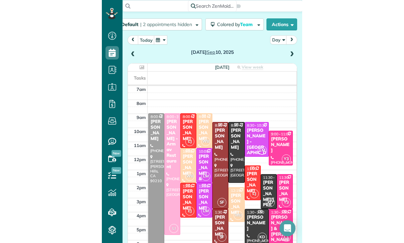
scroll to position [52, 0]
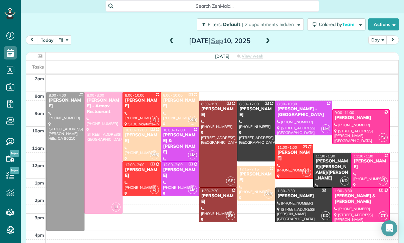
click at [61, 40] on button "button" at bounding box center [63, 39] width 15 height 9
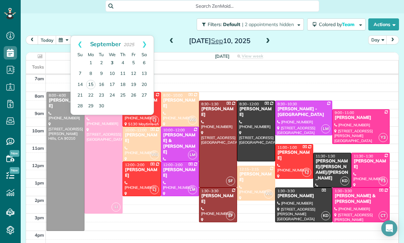
click at [111, 65] on link "3" at bounding box center [112, 63] width 11 height 11
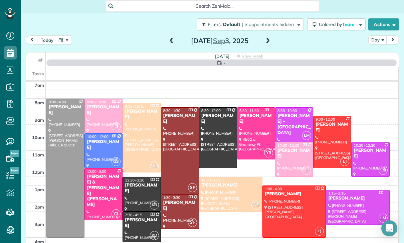
click at [66, 156] on div at bounding box center [65, 168] width 37 height 138
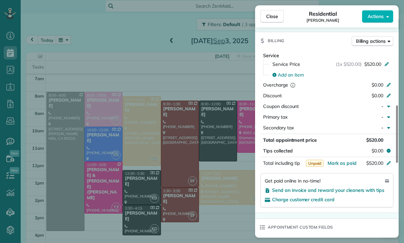
scroll to position [314, 0]
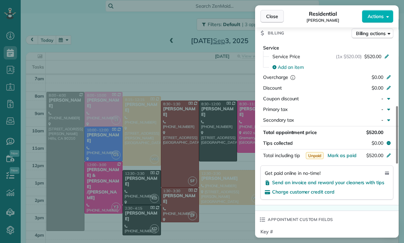
click at [267, 12] on button "Close" at bounding box center [271, 16] width 23 height 13
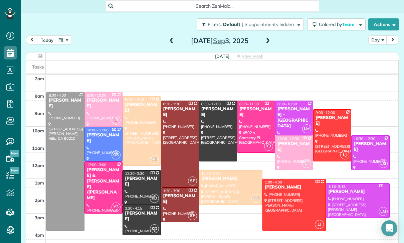
click at [61, 41] on button "button" at bounding box center [63, 39] width 15 height 9
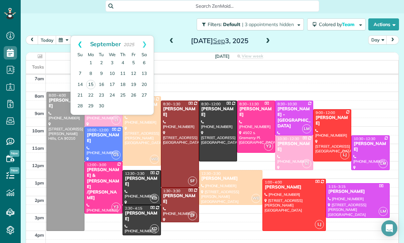
click at [74, 44] on link "Prev" at bounding box center [80, 44] width 18 height 17
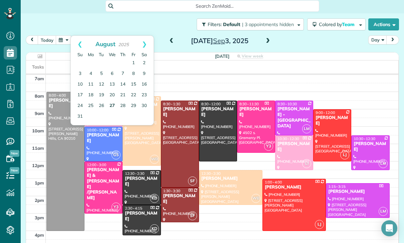
click at [110, 103] on link "27" at bounding box center [112, 105] width 11 height 11
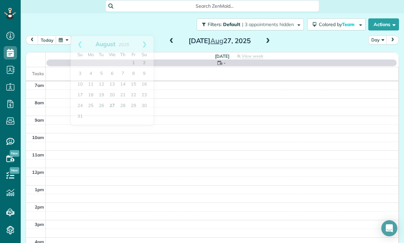
scroll to position [52, 0]
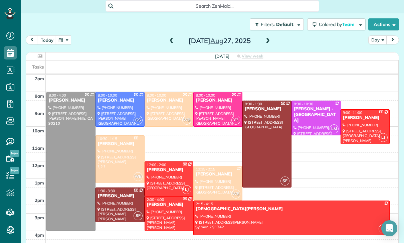
click at [72, 164] on div at bounding box center [71, 161] width 48 height 138
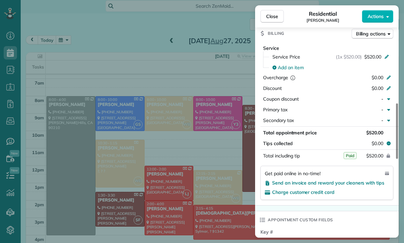
scroll to position [52, 0]
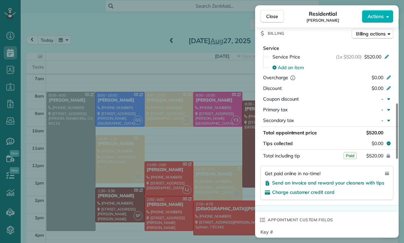
click at [207, 211] on div "Close Residential Yeami Kim Actions Status Yet to Confirm Yeami Kim · Open prof…" at bounding box center [202, 121] width 404 height 243
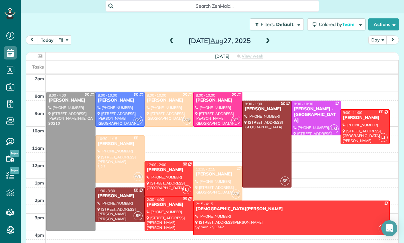
click at [58, 41] on button "button" at bounding box center [63, 39] width 15 height 9
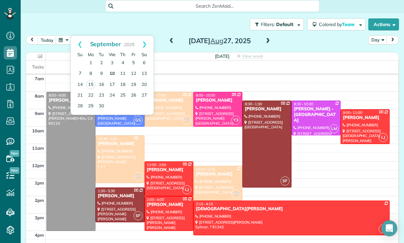
click at [108, 75] on link "10" at bounding box center [112, 73] width 11 height 11
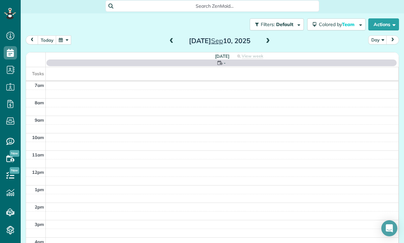
scroll to position [52, 0]
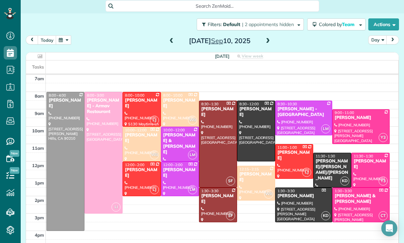
click at [264, 39] on span at bounding box center [267, 41] width 7 height 6
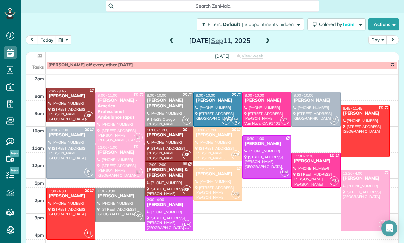
click at [270, 37] on span at bounding box center [267, 41] width 7 height 10
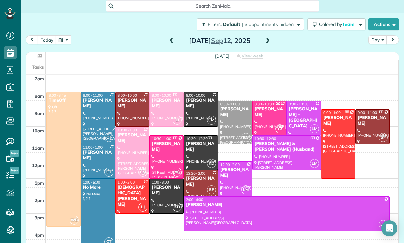
click at [68, 37] on button "button" at bounding box center [63, 39] width 15 height 9
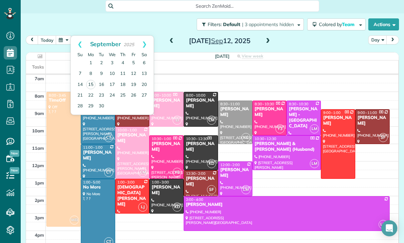
click at [197, 183] on div "Lala Gevorkian" at bounding box center [201, 181] width 30 height 11
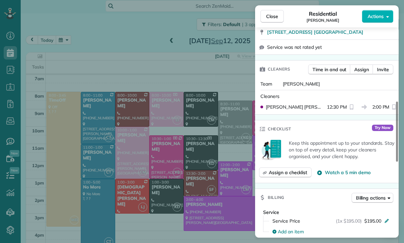
scroll to position [282, 0]
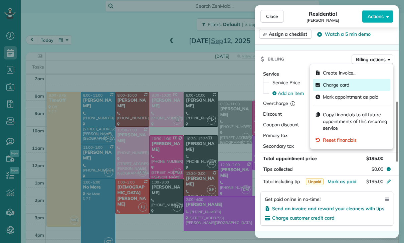
click at [335, 86] on span "Charge card" at bounding box center [336, 84] width 26 height 7
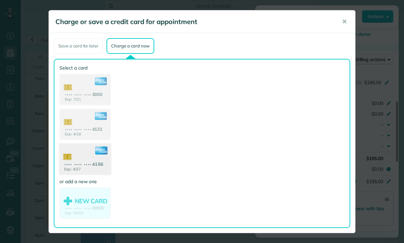
click at [90, 157] on use at bounding box center [84, 160] width 51 height 32
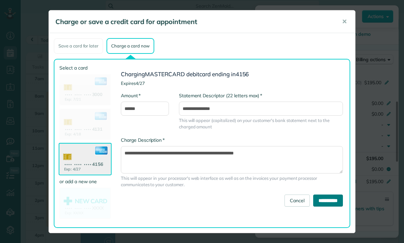
click at [321, 200] on input "**********" at bounding box center [328, 200] width 30 height 12
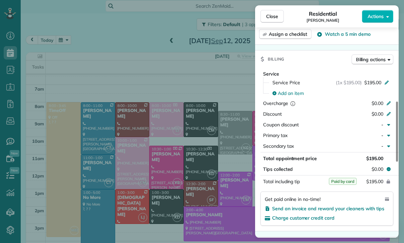
scroll to position [52, 0]
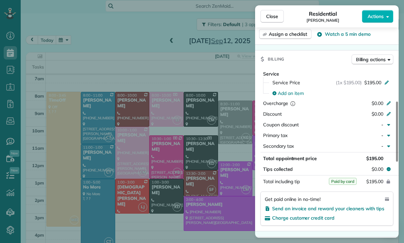
click at [174, 109] on div "Close Residential Lala Gevorkian Actions Status Yet to Confirm Lala Gevorkian ·…" at bounding box center [202, 121] width 404 height 243
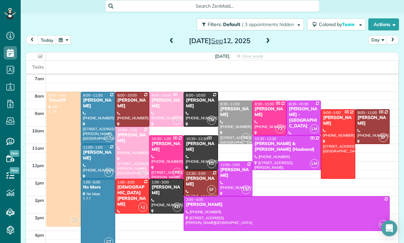
click at [126, 104] on div at bounding box center [132, 109] width 34 height 34
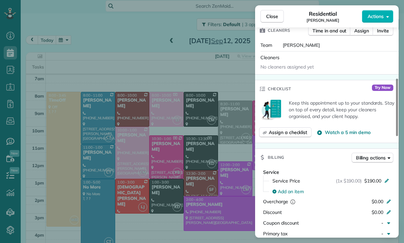
scroll to position [221, 0]
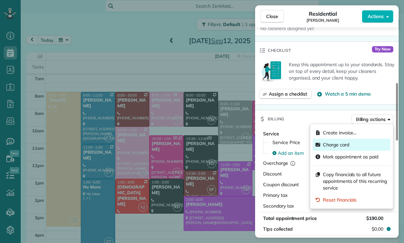
click at [341, 143] on span "Charge card" at bounding box center [336, 144] width 26 height 7
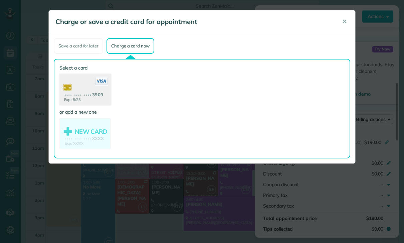
click at [82, 94] on use at bounding box center [84, 90] width 51 height 32
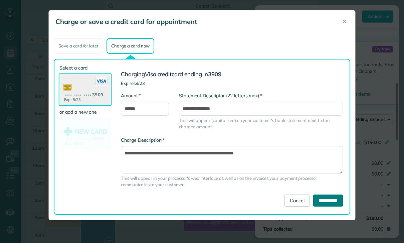
click at [324, 200] on input "**********" at bounding box center [328, 200] width 30 height 12
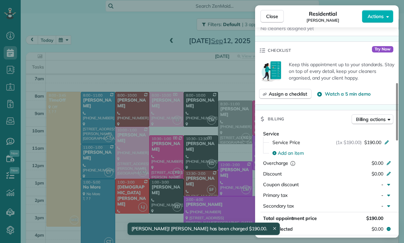
click at [198, 189] on div "Close Residential Mariana Luna Actions Status Yet to Confirm Mariana Luna · Ope…" at bounding box center [202, 121] width 404 height 243
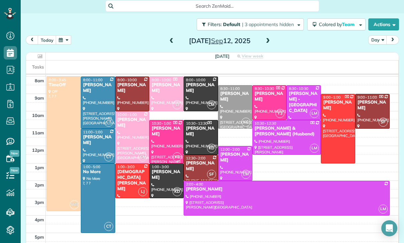
scroll to position [42, 0]
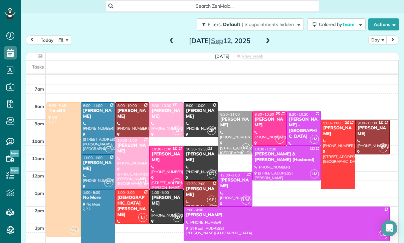
click at [131, 176] on div at bounding box center [132, 162] width 34 height 51
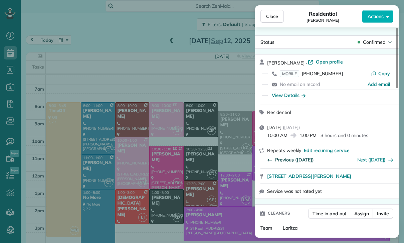
click at [285, 160] on span "Previous (Sep 05)" at bounding box center [294, 159] width 39 height 7
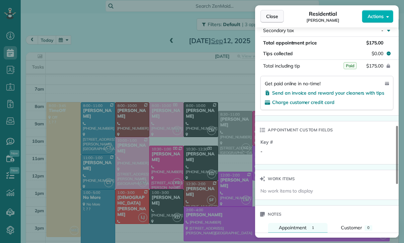
click at [266, 22] on button "Close" at bounding box center [271, 16] width 23 height 13
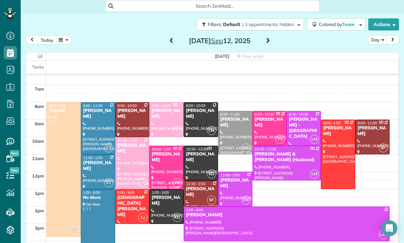
scroll to position [402, 0]
click at [130, 180] on div at bounding box center [132, 162] width 34 height 51
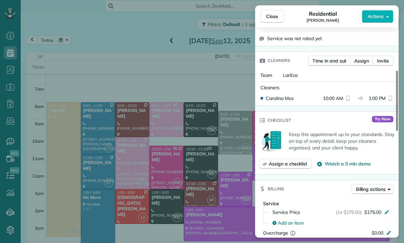
scroll to position [152, 0]
click at [129, 180] on div "Close Residential Marie Kuehne Actions Status Confirmed Marie Kuehne · Open pro…" at bounding box center [202, 121] width 404 height 243
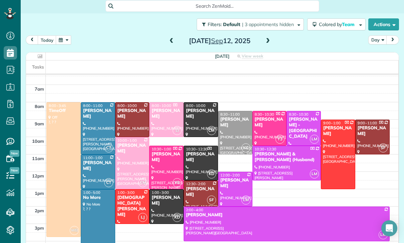
click at [130, 187] on div at bounding box center [132, 162] width 34 height 51
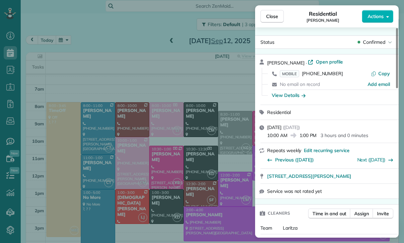
click at [136, 162] on div "Close Residential Marie Kuehne Actions Status Confirmed Marie Kuehne · Open pro…" at bounding box center [202, 121] width 404 height 243
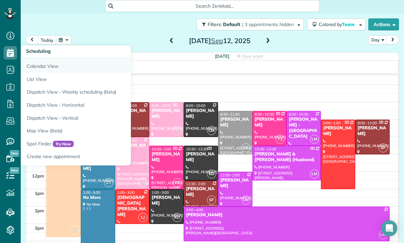
click at [46, 67] on link "Calendar View" at bounding box center [104, 64] width 167 height 15
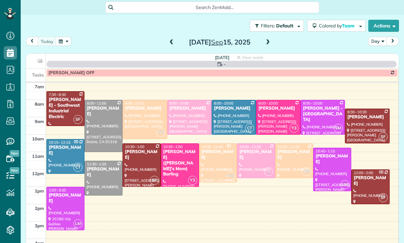
scroll to position [3, 3]
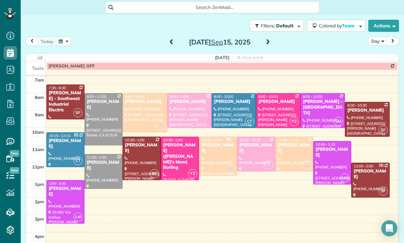
click at [62, 41] on button "button" at bounding box center [63, 41] width 15 height 9
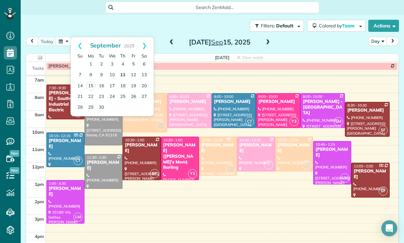
click at [122, 74] on link "11" at bounding box center [122, 75] width 11 height 11
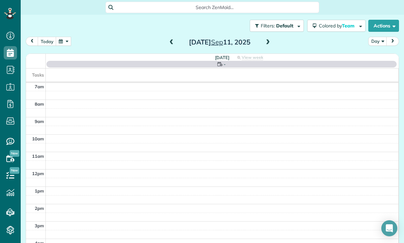
scroll to position [52, 0]
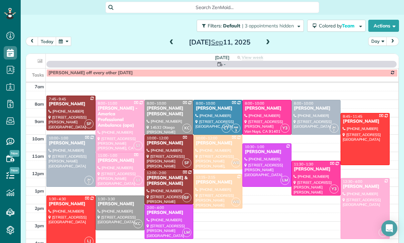
click at [267, 43] on span at bounding box center [267, 42] width 7 height 6
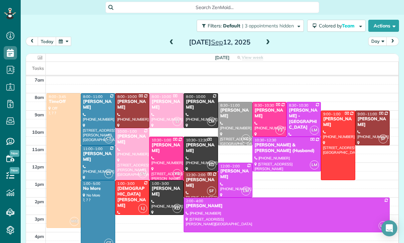
click at [125, 198] on div at bounding box center [132, 197] width 34 height 34
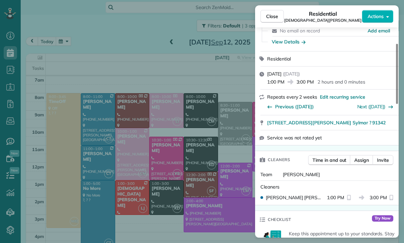
scroll to position [60, 0]
click at [286, 103] on span "Previous (Aug 27)" at bounding box center [294, 106] width 39 height 7
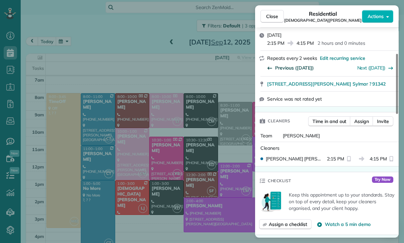
scroll to position [62, 0]
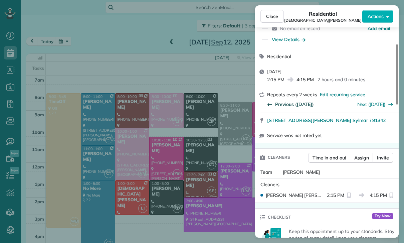
click at [290, 101] on span "Previous (Aug 15)" at bounding box center [294, 104] width 39 height 7
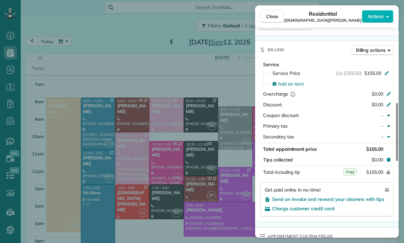
scroll to position [52, 0]
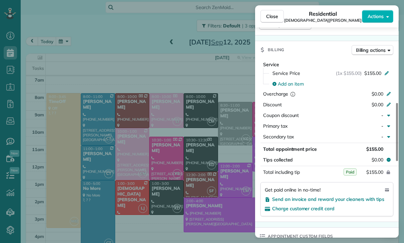
click at [214, 196] on div "Close Residential Kristen Larson Actions Status Confirmed Kristen Larson · Open…" at bounding box center [202, 121] width 404 height 243
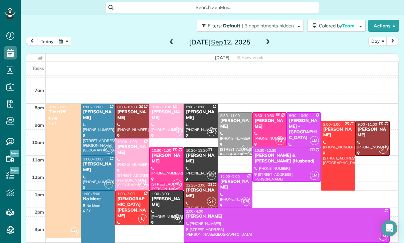
scroll to position [42, 0]
click at [62, 44] on button "button" at bounding box center [63, 41] width 15 height 9
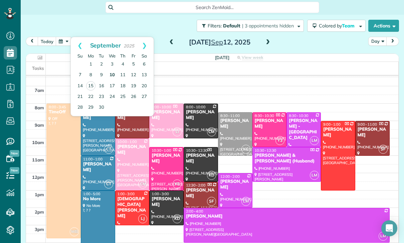
click at [109, 74] on link "10" at bounding box center [112, 75] width 11 height 11
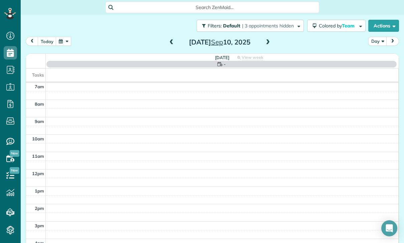
scroll to position [52, 0]
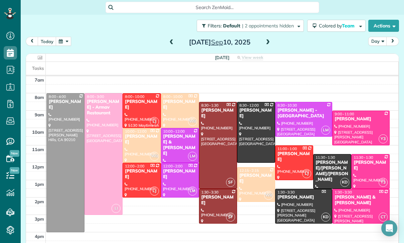
click at [213, 203] on div at bounding box center [217, 206] width 37 height 34
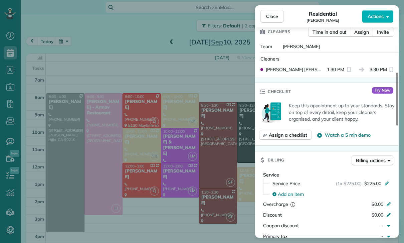
scroll to position [196, 0]
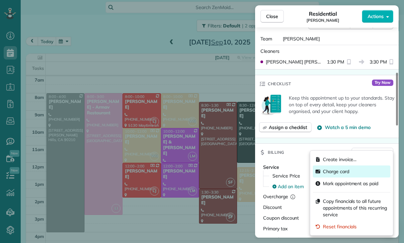
click at [336, 174] on span "Charge card" at bounding box center [336, 171] width 26 height 7
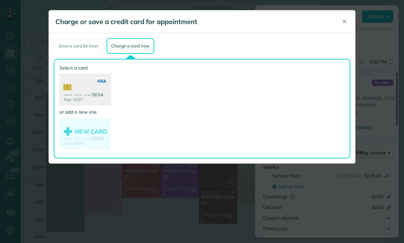
click at [85, 92] on use at bounding box center [84, 90] width 51 height 32
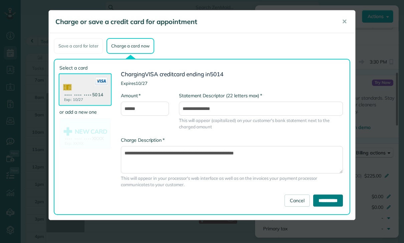
click at [324, 202] on input "**********" at bounding box center [328, 200] width 30 height 12
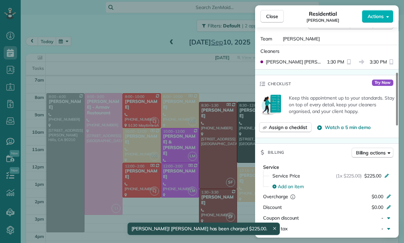
click at [219, 154] on div "Close Residential Joy McMaster Actions Status Confirmed Joy McMaster · Open pro…" at bounding box center [202, 121] width 404 height 243
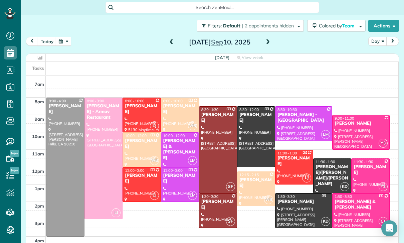
scroll to position [48, 0]
click at [60, 43] on button "button" at bounding box center [63, 41] width 15 height 9
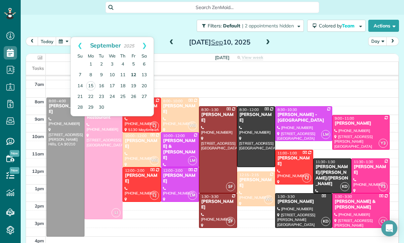
click at [132, 76] on link "12" at bounding box center [133, 75] width 11 height 11
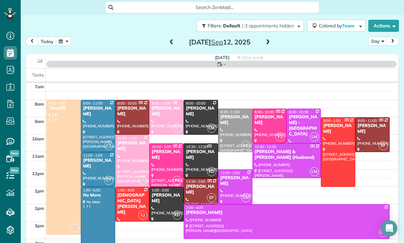
scroll to position [52, 0]
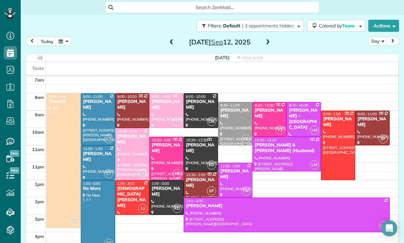
click at [231, 120] on div at bounding box center [235, 123] width 34 height 43
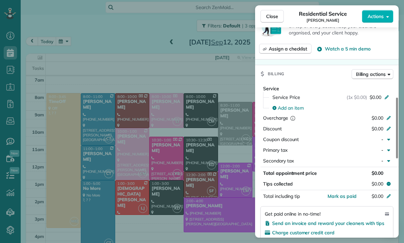
scroll to position [264, 0]
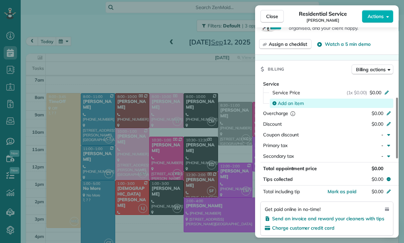
click at [290, 103] on span "Add an item" at bounding box center [291, 103] width 26 height 7
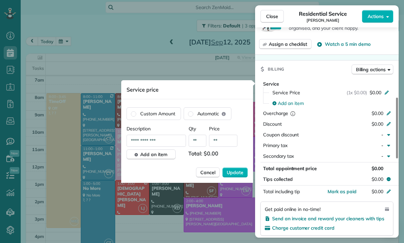
click at [225, 142] on input "**" at bounding box center [223, 141] width 28 height 12
type input "****"
click at [235, 173] on span "Update" at bounding box center [235, 172] width 17 height 7
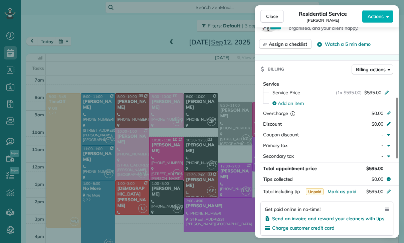
scroll to position [48, 0]
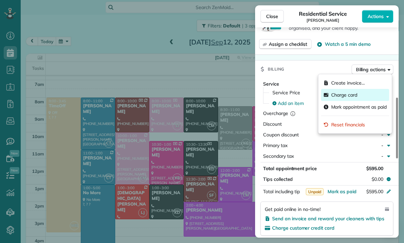
click at [349, 92] on span "Charge card" at bounding box center [344, 94] width 26 height 7
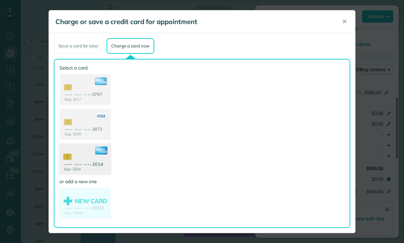
click at [77, 165] on use at bounding box center [84, 160] width 51 height 32
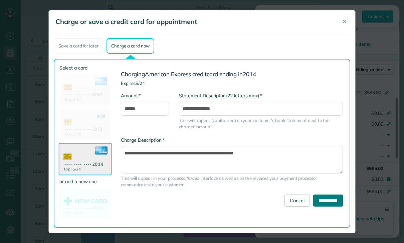
click at [322, 200] on input "**********" at bounding box center [328, 200] width 30 height 12
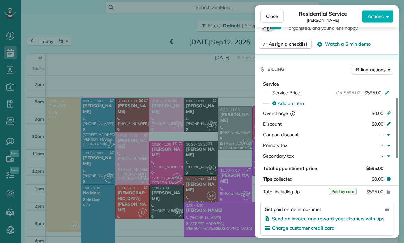
click at [152, 144] on div "Close Residential Service Lissa Dale Actions Status Confirmed Lissa Dale · Open…" at bounding box center [202, 121] width 404 height 243
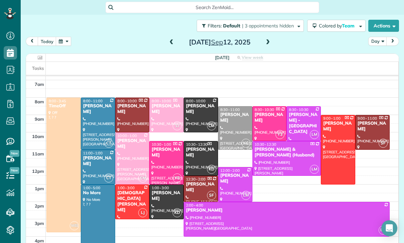
click at [63, 43] on button "button" at bounding box center [63, 41] width 15 height 9
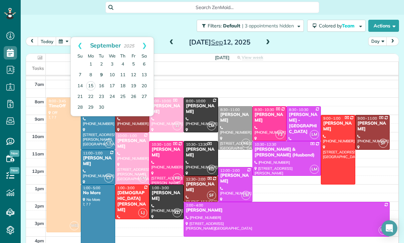
click at [101, 70] on link "9" at bounding box center [101, 75] width 11 height 11
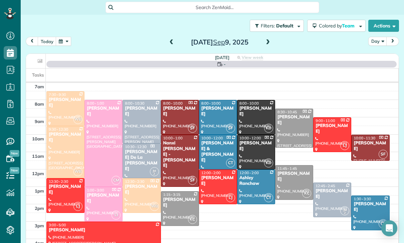
scroll to position [52, 0]
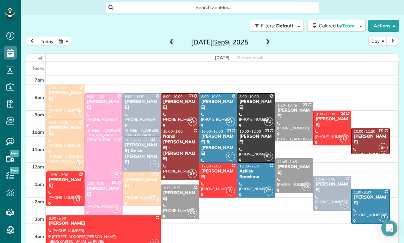
click at [325, 191] on div at bounding box center [331, 193] width 37 height 34
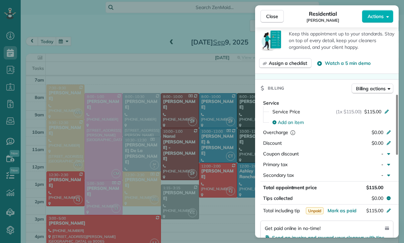
scroll to position [266, 0]
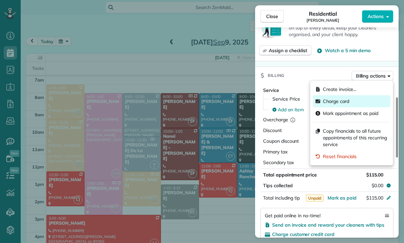
click at [340, 99] on span "Charge card" at bounding box center [336, 101] width 26 height 7
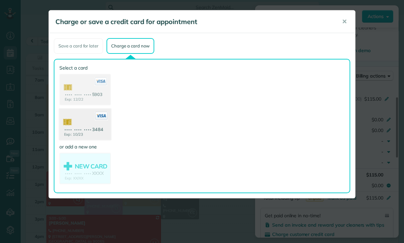
click at [92, 127] on use at bounding box center [84, 125] width 51 height 32
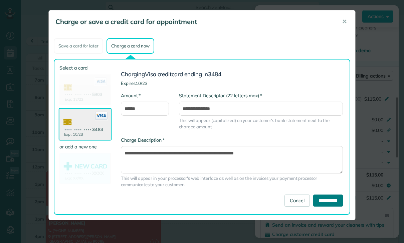
click at [338, 199] on input "**********" at bounding box center [328, 200] width 30 height 12
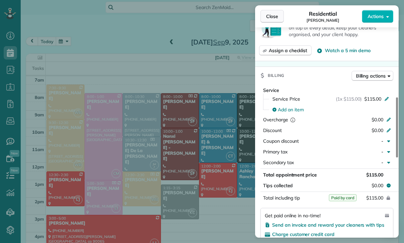
click at [270, 12] on button "Close" at bounding box center [271, 16] width 23 height 13
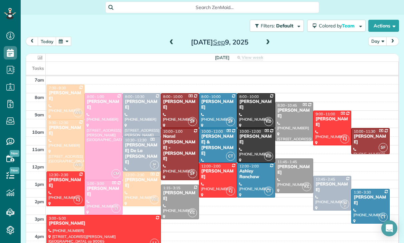
click at [64, 38] on button "button" at bounding box center [63, 41] width 15 height 9
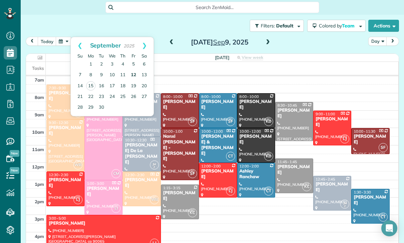
click at [130, 73] on link "12" at bounding box center [133, 75] width 11 height 11
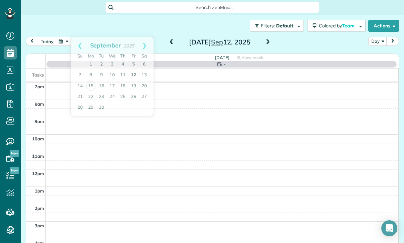
scroll to position [52, 0]
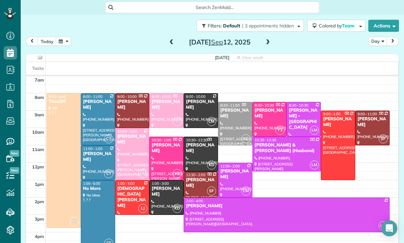
click at [268, 42] on span at bounding box center [267, 42] width 7 height 6
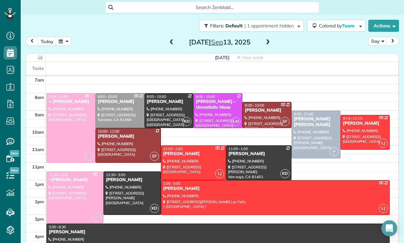
click at [61, 41] on button "button" at bounding box center [63, 41] width 15 height 9
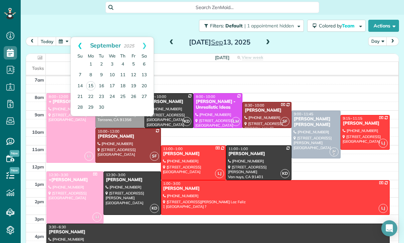
click at [79, 44] on link "Prev" at bounding box center [80, 45] width 18 height 17
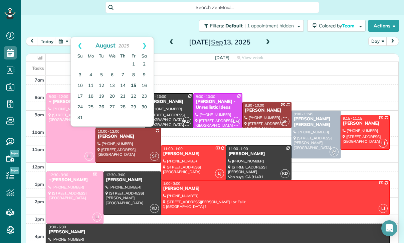
click at [135, 87] on link "15" at bounding box center [133, 85] width 11 height 11
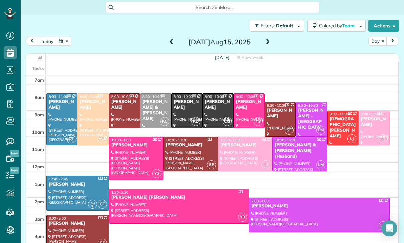
click at [62, 44] on button "button" at bounding box center [63, 41] width 15 height 9
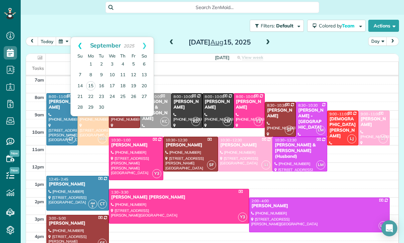
click at [78, 45] on link "Prev" at bounding box center [80, 45] width 18 height 17
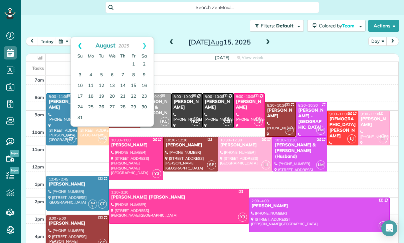
click at [80, 44] on link "Prev" at bounding box center [80, 45] width 18 height 17
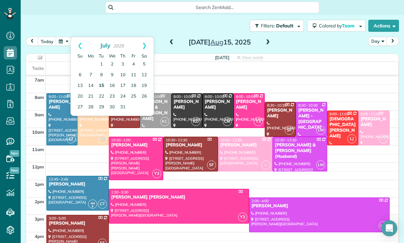
click at [102, 85] on link "15" at bounding box center [101, 85] width 11 height 11
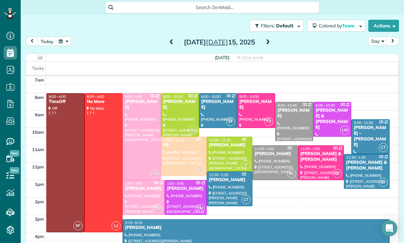
click at [259, 112] on div at bounding box center [255, 110] width 37 height 34
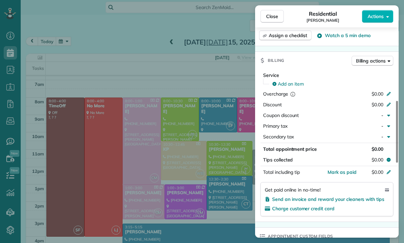
scroll to position [52, 0]
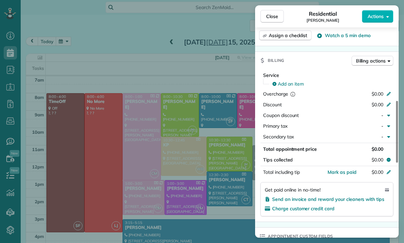
click at [197, 173] on div "Close Residential Lala Gevorkian Actions Status Confirmed Lala Gevorkian · Open…" at bounding box center [202, 121] width 404 height 243
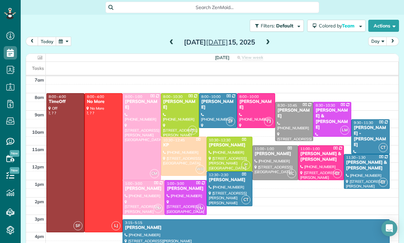
click at [62, 42] on button "button" at bounding box center [63, 41] width 15 height 9
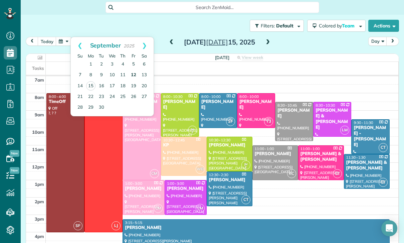
click at [138, 74] on link "12" at bounding box center [133, 75] width 11 height 11
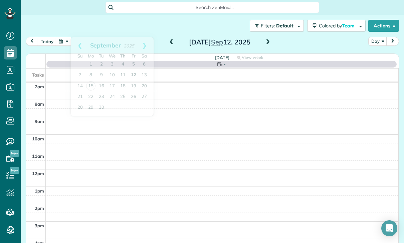
scroll to position [52, 0]
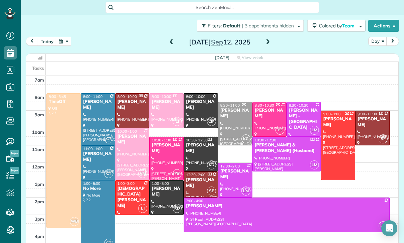
click at [99, 114] on div at bounding box center [98, 118] width 34 height 51
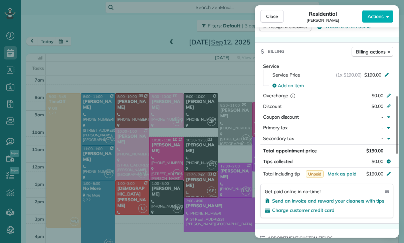
scroll to position [297, 0]
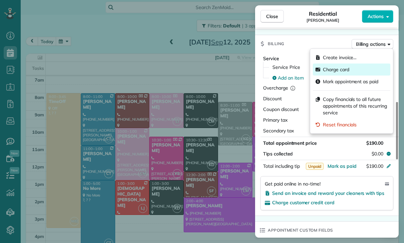
click at [340, 70] on span "Charge card" at bounding box center [336, 69] width 26 height 7
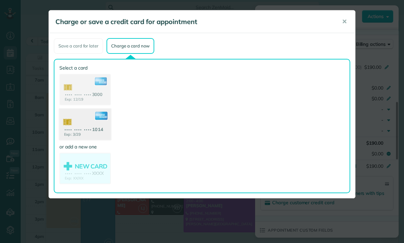
click at [88, 128] on use at bounding box center [84, 125] width 51 height 32
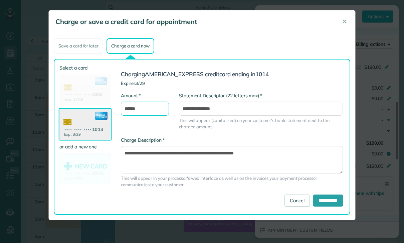
click at [148, 109] on input "******" at bounding box center [145, 108] width 48 height 14
type input "*"
type input "***"
click at [321, 202] on input "**********" at bounding box center [328, 200] width 30 height 12
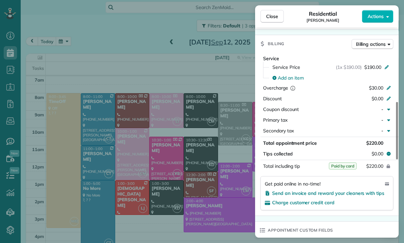
click at [112, 49] on div "Close Residential Michelle Steinbeck Actions Status Yet to Confirm Michelle Ste…" at bounding box center [202, 121] width 404 height 243
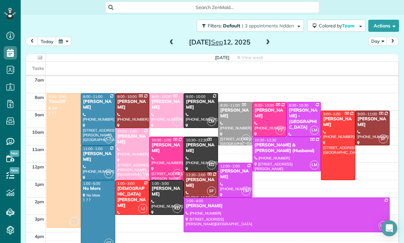
click at [64, 46] on button "button" at bounding box center [63, 41] width 15 height 9
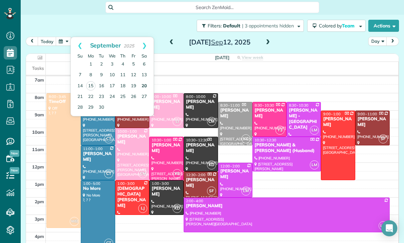
click at [147, 87] on link "20" at bounding box center [144, 86] width 11 height 11
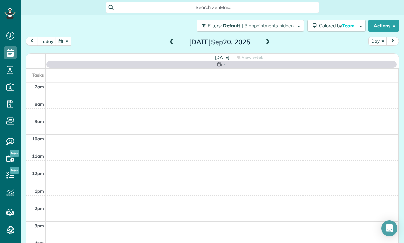
scroll to position [52, 0]
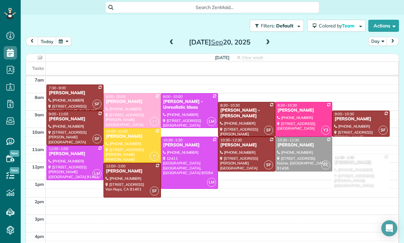
click at [61, 39] on button "button" at bounding box center [63, 41] width 15 height 9
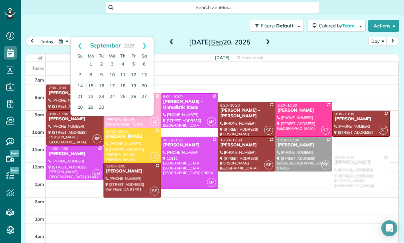
scroll to position [42, 0]
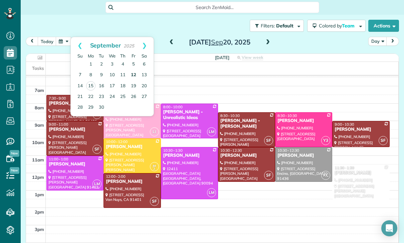
click at [131, 75] on link "12" at bounding box center [133, 75] width 11 height 11
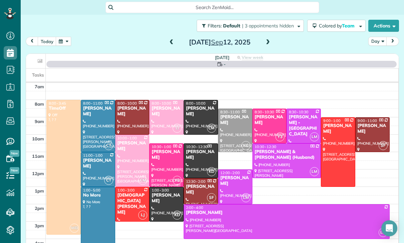
scroll to position [52, 0]
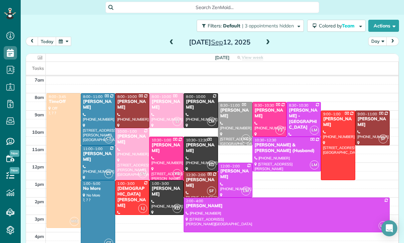
click at [267, 42] on span at bounding box center [267, 42] width 7 height 6
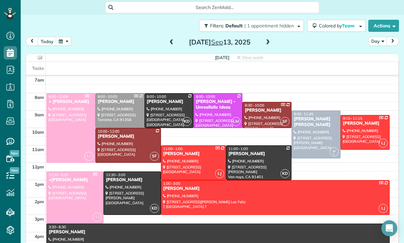
click at [66, 39] on button "button" at bounding box center [63, 41] width 15 height 9
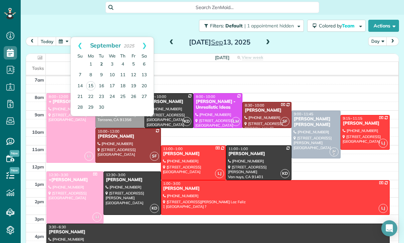
click at [100, 62] on link "2" at bounding box center [101, 64] width 11 height 11
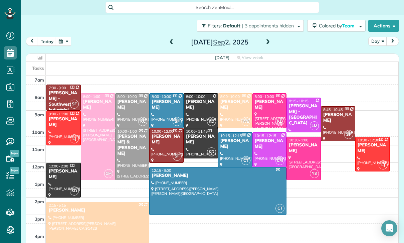
click at [268, 43] on span at bounding box center [267, 42] width 7 height 6
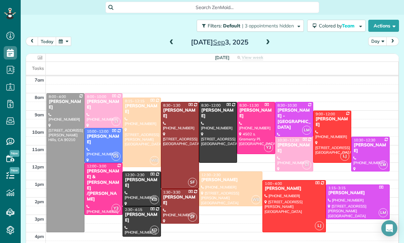
click at [266, 39] on span at bounding box center [267, 42] width 7 height 6
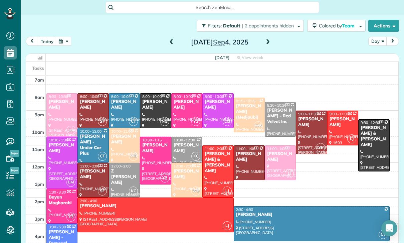
click at [268, 41] on span at bounding box center [267, 42] width 7 height 6
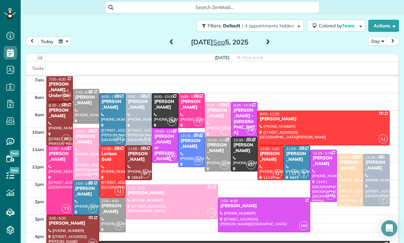
click at [69, 39] on button "button" at bounding box center [63, 41] width 15 height 9
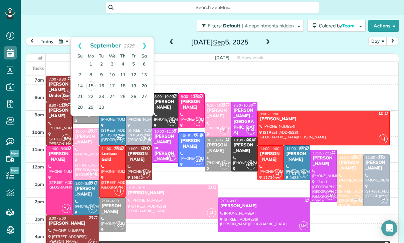
click at [101, 76] on link "9" at bounding box center [101, 75] width 11 height 11
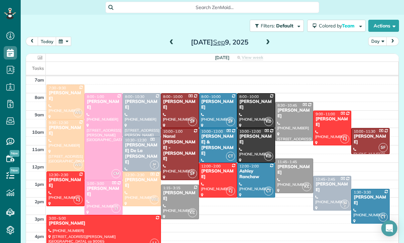
click at [58, 188] on div "Ethan Mendelson" at bounding box center [65, 182] width 34 height 11
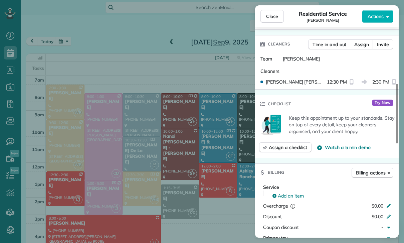
scroll to position [250, 0]
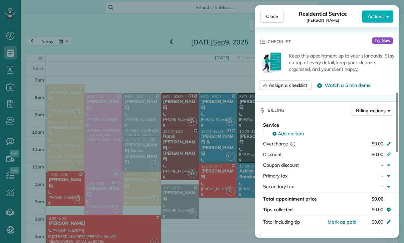
click at [170, 108] on div "Close Residential Service Ethan Mendelson Actions Status Confirmed Ethan Mendel…" at bounding box center [202, 121] width 404 height 243
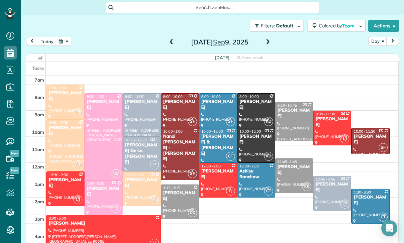
click at [67, 43] on button "button" at bounding box center [63, 41] width 15 height 9
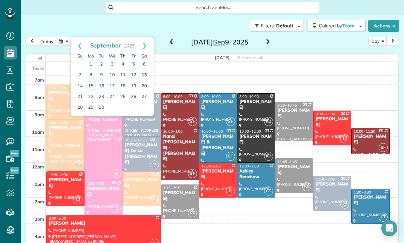
click at [145, 76] on link "13" at bounding box center [144, 75] width 11 height 11
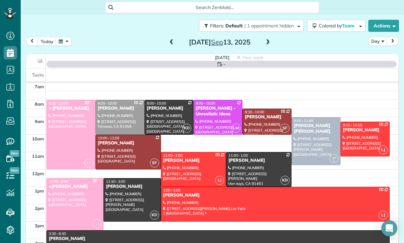
scroll to position [52, 0]
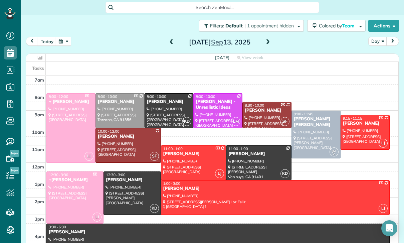
click at [244, 157] on div at bounding box center [258, 163] width 65 height 34
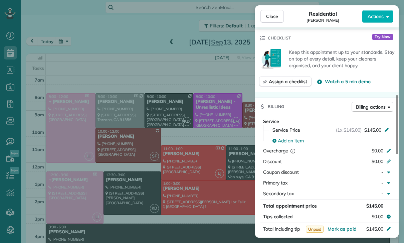
scroll to position [264, 0]
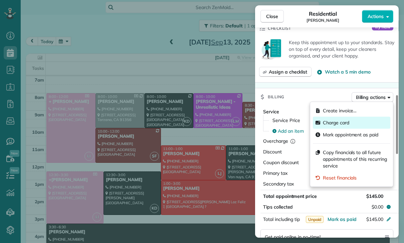
click at [340, 122] on span "Charge card" at bounding box center [336, 122] width 26 height 7
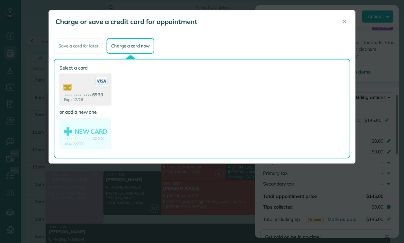
click at [84, 93] on use at bounding box center [84, 90] width 51 height 32
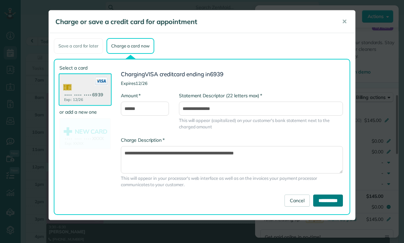
click at [318, 202] on input "**********" at bounding box center [328, 200] width 30 height 12
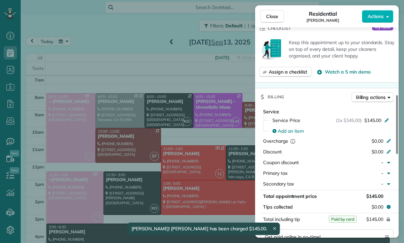
click at [201, 186] on div "Close Residential Ethan Mendelson Actions Status Confirmed Ethan Mendelson · Op…" at bounding box center [202, 121] width 404 height 243
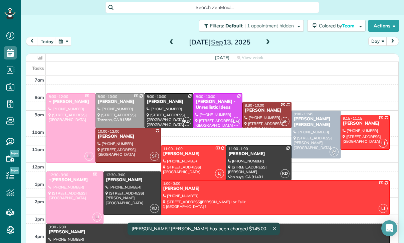
click at [64, 45] on button "button" at bounding box center [63, 41] width 15 height 9
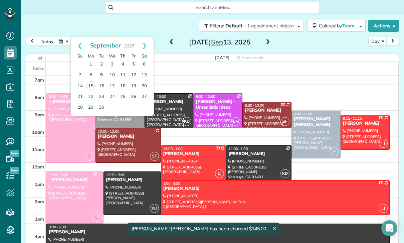
click at [101, 75] on link "9" at bounding box center [101, 75] width 11 height 11
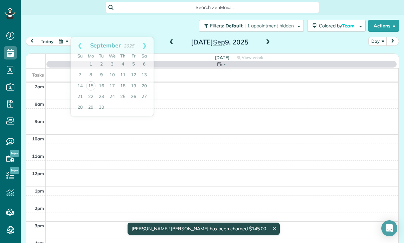
scroll to position [52, 0]
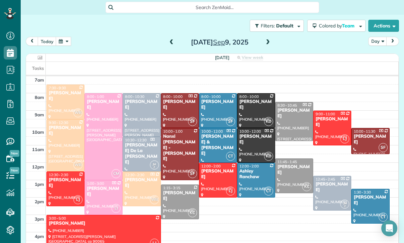
click at [61, 185] on div "Ethan Mendelson" at bounding box center [65, 182] width 34 height 11
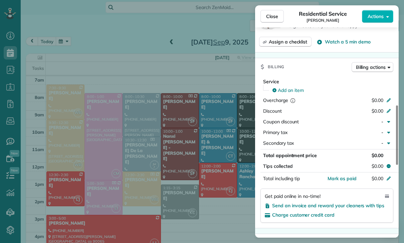
scroll to position [302, 0]
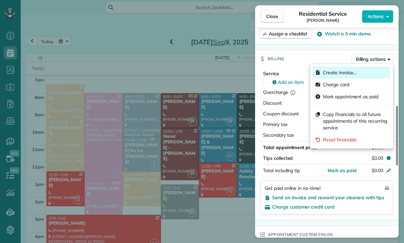
click at [337, 71] on span "Create invoice…" at bounding box center [340, 72] width 34 height 7
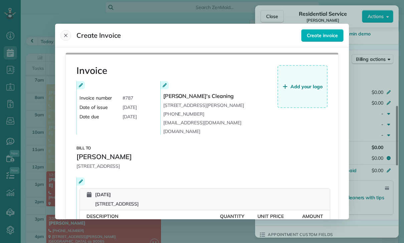
click at [69, 30] on button "Close" at bounding box center [65, 35] width 11 height 11
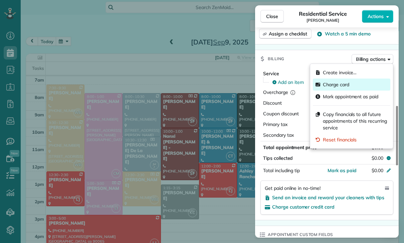
click at [349, 81] on div "Charge card" at bounding box center [351, 84] width 77 height 12
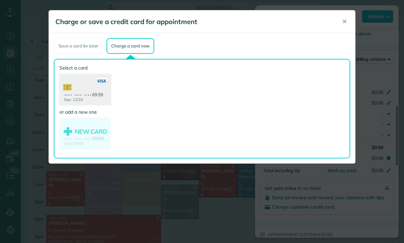
click at [86, 89] on use at bounding box center [84, 90] width 51 height 32
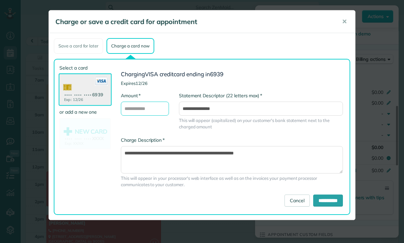
click at [140, 108] on input "* Amount" at bounding box center [145, 108] width 48 height 14
type input "***"
click at [318, 202] on input "**********" at bounding box center [328, 200] width 30 height 12
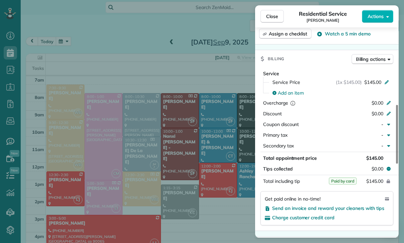
scroll to position [48, 0]
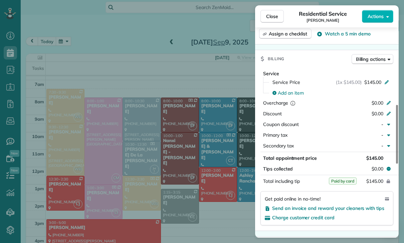
click at [123, 99] on div "Close Residential Service Ethan Mendelson Actions Status Confirmed Ethan Mendel…" at bounding box center [202, 121] width 404 height 243
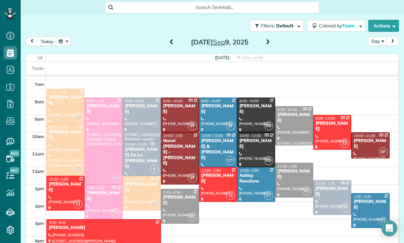
click at [61, 45] on button "button" at bounding box center [63, 41] width 15 height 9
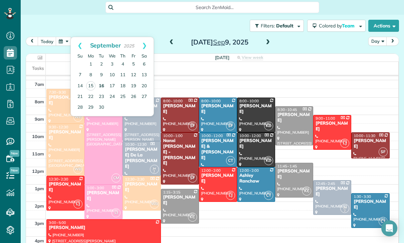
click at [99, 84] on link "16" at bounding box center [101, 86] width 11 height 11
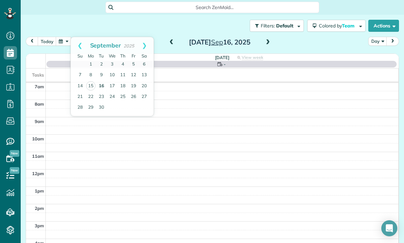
scroll to position [52, 0]
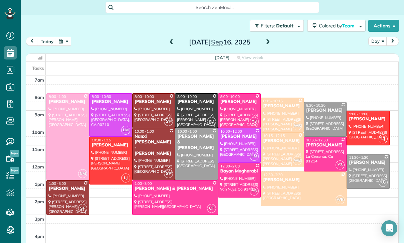
click at [268, 43] on span at bounding box center [267, 42] width 7 height 6
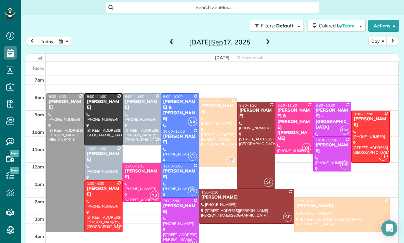
click at [165, 42] on div "today Day Wednesday Sep 17, 2025" at bounding box center [212, 43] width 373 height 12
click at [172, 42] on span at bounding box center [171, 42] width 7 height 6
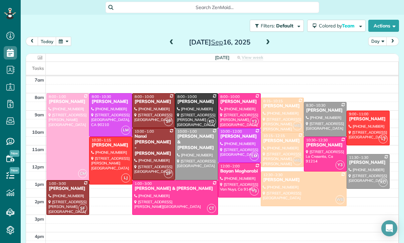
click at [269, 39] on span at bounding box center [267, 42] width 7 height 6
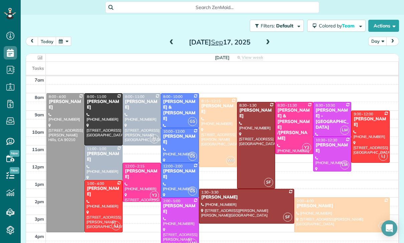
click at [266, 41] on span at bounding box center [267, 42] width 7 height 6
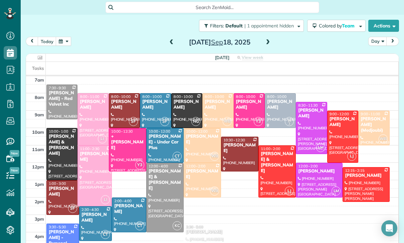
scroll to position [48, 0]
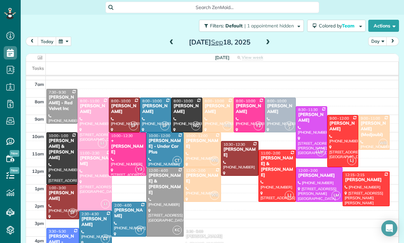
click at [69, 42] on button "button" at bounding box center [63, 41] width 15 height 9
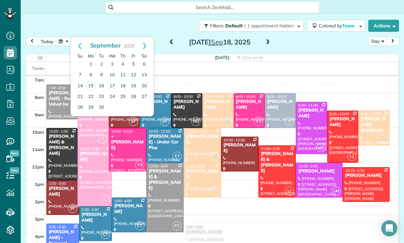
click at [122, 143] on div at bounding box center [127, 149] width 37 height 43
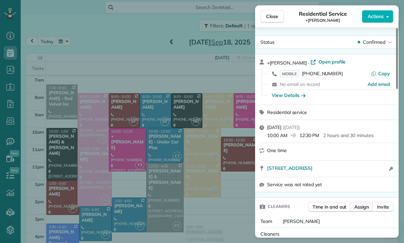
click at [364, 210] on span "Assign" at bounding box center [361, 206] width 15 height 7
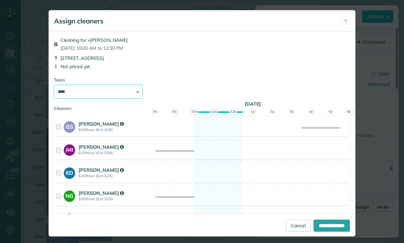
click at [125, 89] on select "**********" at bounding box center [98, 91] width 89 height 14
select select "*****"
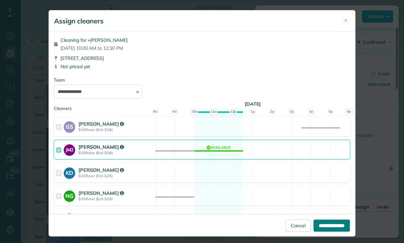
click at [319, 231] on input "**********" at bounding box center [331, 225] width 36 height 12
type input "**********"
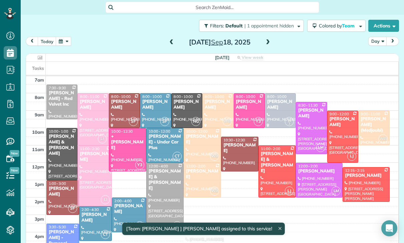
scroll to position [52, 0]
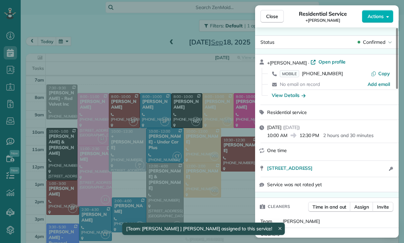
click at [155, 147] on div "Close Residential Service +Lizzie Kolanz Actions Status Confirmed +Lizzie Kolan…" at bounding box center [202, 121] width 404 height 243
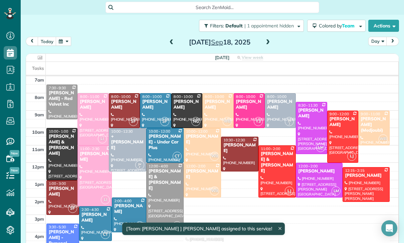
click at [64, 40] on button "button" at bounding box center [63, 41] width 15 height 9
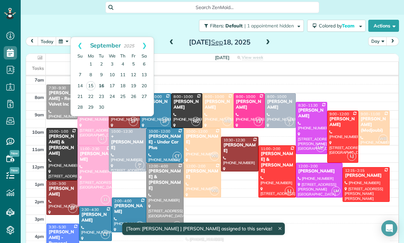
click at [102, 86] on link "16" at bounding box center [101, 86] width 11 height 11
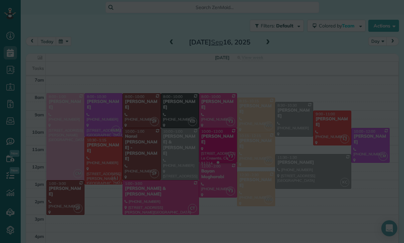
scroll to position [52, 0]
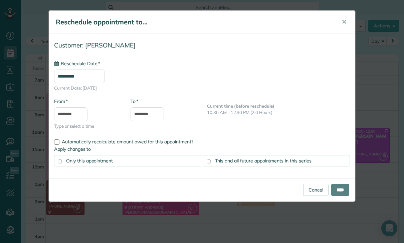
click at [97, 75] on input "**********" at bounding box center [79, 76] width 51 height 14
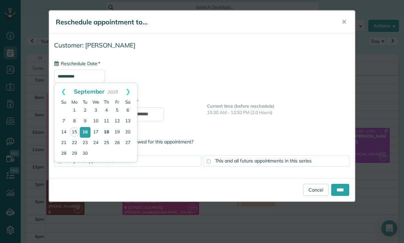
click at [106, 131] on link "18" at bounding box center [106, 132] width 11 height 11
type input "**********"
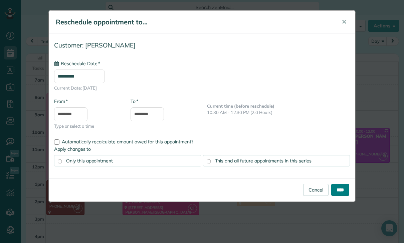
click at [337, 190] on input "****" at bounding box center [340, 190] width 18 height 12
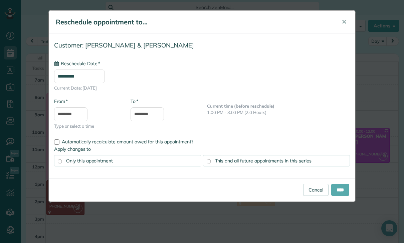
type input "**********"
click at [337, 194] on input "****" at bounding box center [340, 190] width 18 height 12
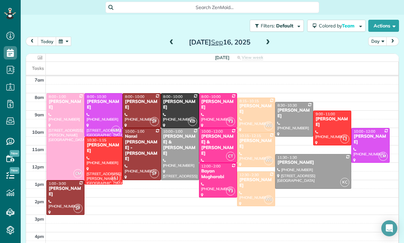
click at [64, 42] on button "button" at bounding box center [63, 41] width 15 height 9
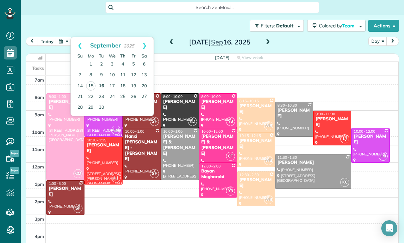
click at [100, 84] on link "16" at bounding box center [101, 86] width 11 height 11
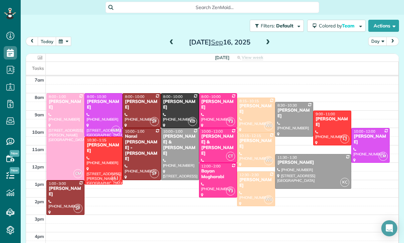
click at [302, 168] on div at bounding box center [312, 171] width 75 height 34
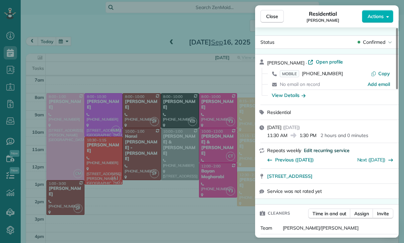
click at [330, 147] on span "Edit recurring service" at bounding box center [326, 150] width 45 height 7
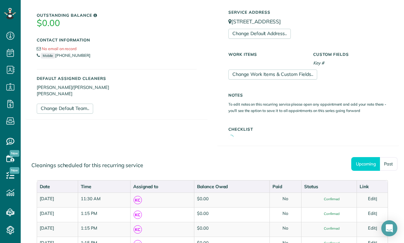
scroll to position [184, 0]
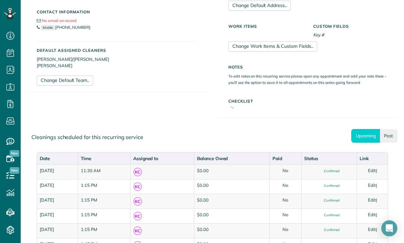
click at [391, 133] on link "Past" at bounding box center [389, 136] width 18 height 14
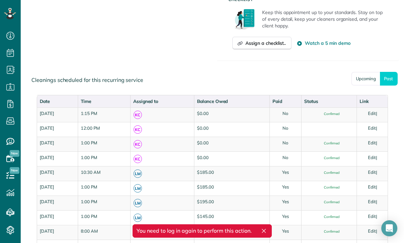
scroll to position [296, 0]
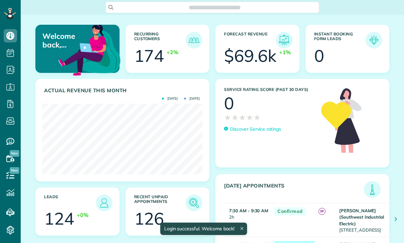
scroll to position [71, 160]
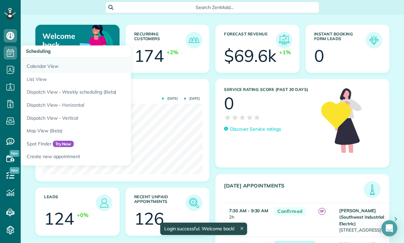
click at [38, 66] on link "Calendar View" at bounding box center [104, 64] width 167 height 15
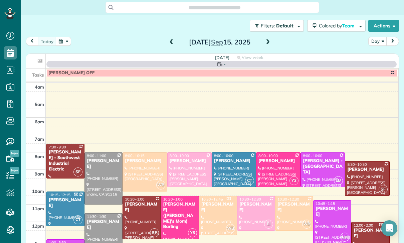
scroll to position [52, 0]
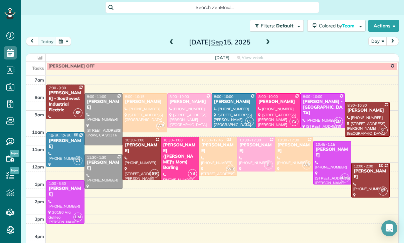
click at [63, 43] on button "button" at bounding box center [63, 41] width 15 height 9
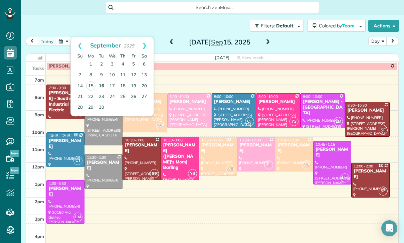
click at [99, 83] on link "16" at bounding box center [101, 86] width 11 height 11
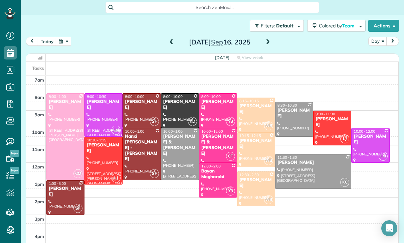
click at [294, 170] on div at bounding box center [312, 171] width 75 height 34
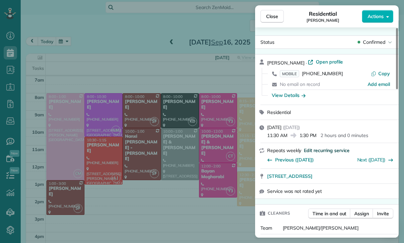
click at [324, 149] on span "Edit recurring service" at bounding box center [326, 150] width 45 height 7
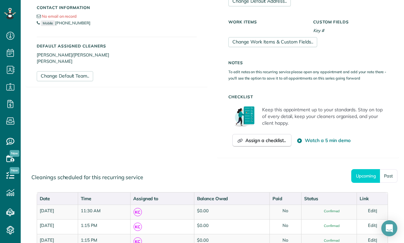
scroll to position [202, 0]
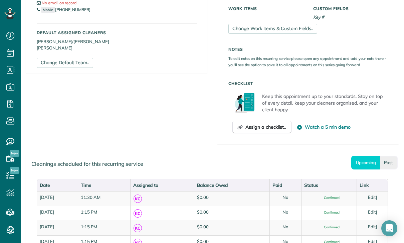
click at [387, 157] on link "Past" at bounding box center [389, 163] width 18 height 14
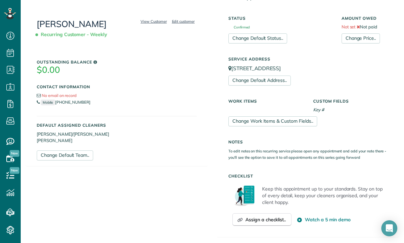
scroll to position [93, 0]
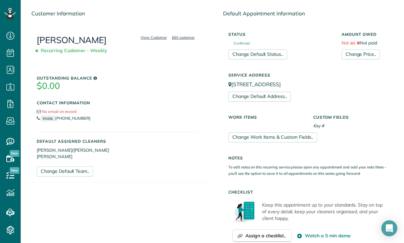
click at [58, 40] on link "[PERSON_NAME]" at bounding box center [72, 39] width 70 height 11
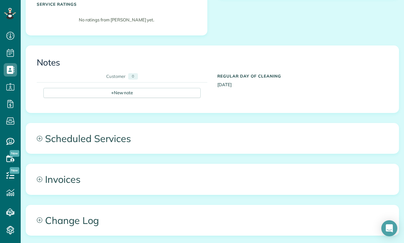
scroll to position [159, 0]
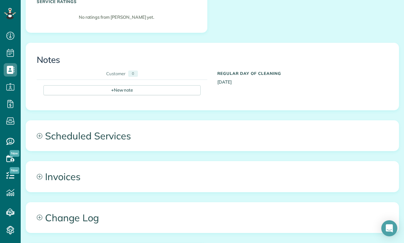
click at [104, 148] on span "Scheduled Services" at bounding box center [212, 135] width 372 height 30
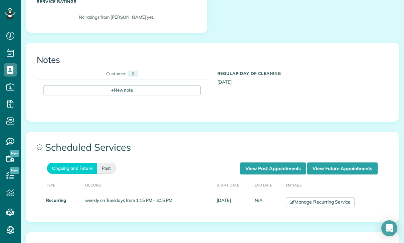
click at [111, 168] on link "Past" at bounding box center [106, 168] width 19 height 11
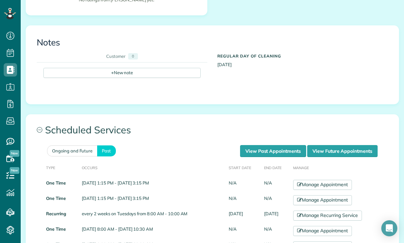
scroll to position [182, 0]
